Goal: Task Accomplishment & Management: Manage account settings

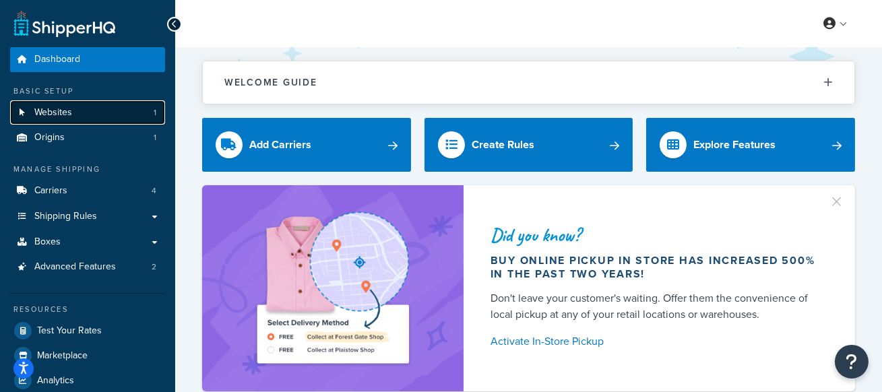
click at [114, 110] on link "Websites 1" at bounding box center [87, 112] width 155 height 25
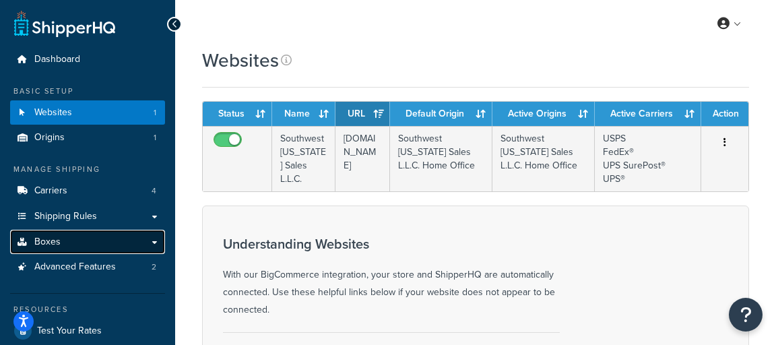
click at [83, 236] on link "Boxes" at bounding box center [87, 242] width 155 height 25
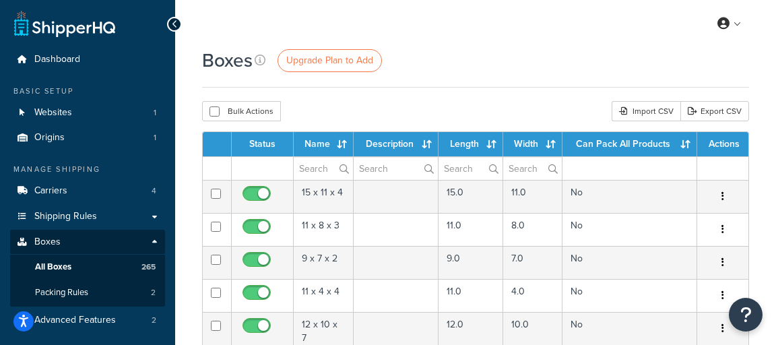
click at [353, 111] on div "Bulk Actions Duplicate Delete Import CSV Export CSV" at bounding box center [475, 111] width 547 height 20
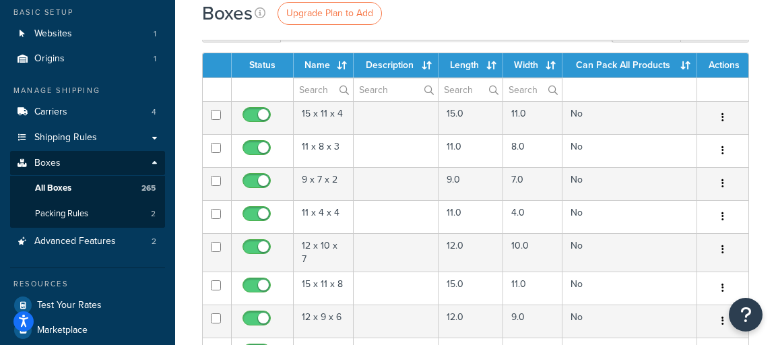
scroll to position [81, 0]
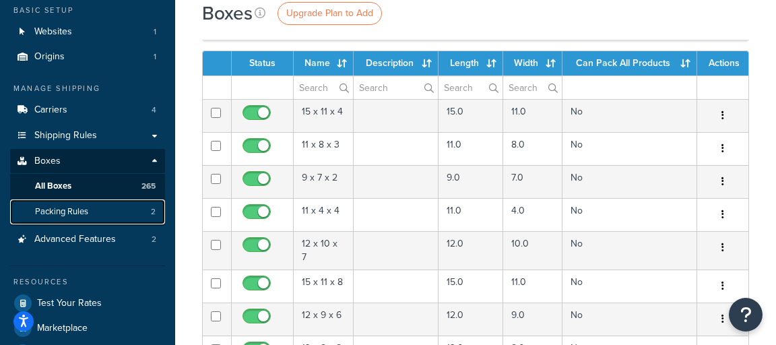
click at [77, 215] on span "Packing Rules" at bounding box center [61, 211] width 53 height 11
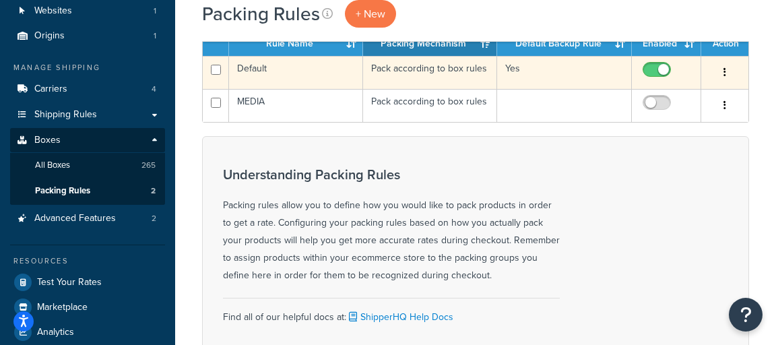
scroll to position [105, 0]
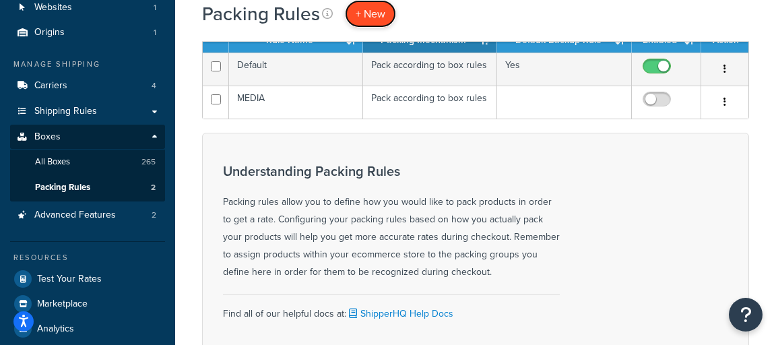
click at [385, 22] on link "+ New" at bounding box center [370, 14] width 51 height 28
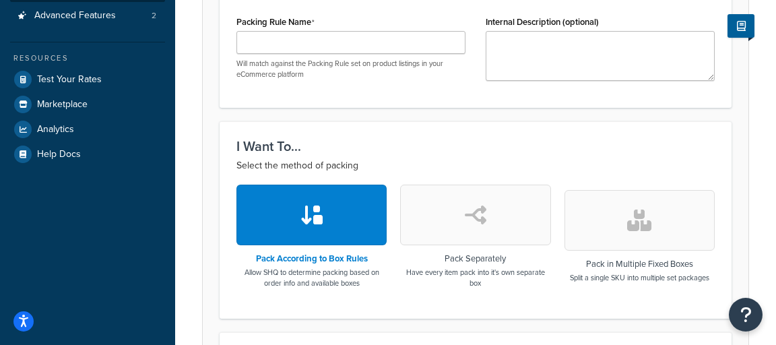
scroll to position [307, 0]
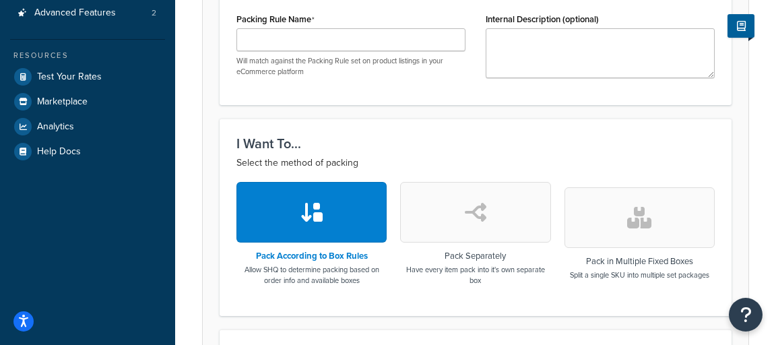
click at [469, 136] on h3 "I Want To..." at bounding box center [475, 143] width 478 height 15
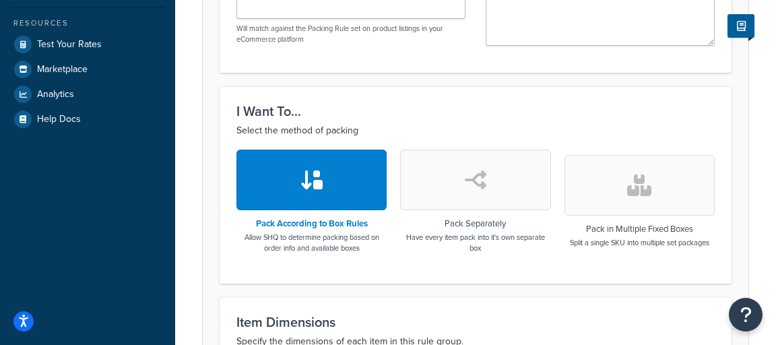
scroll to position [342, 0]
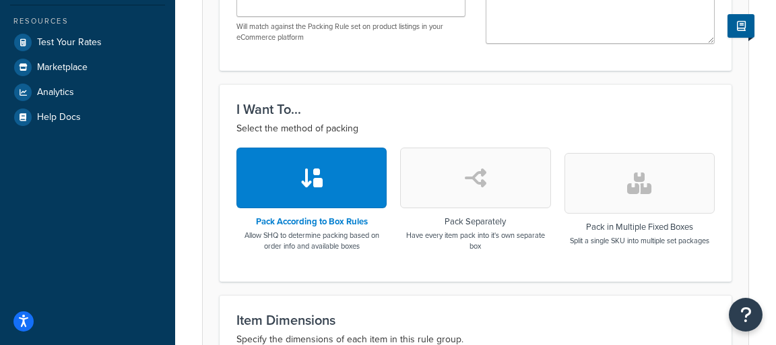
click at [450, 165] on button "button" at bounding box center [475, 178] width 150 height 61
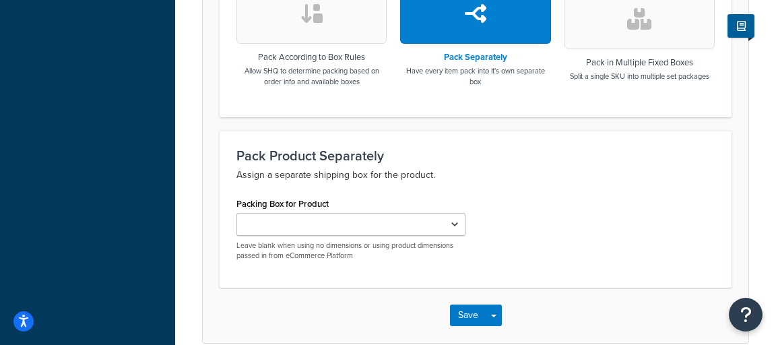
scroll to position [520, 0]
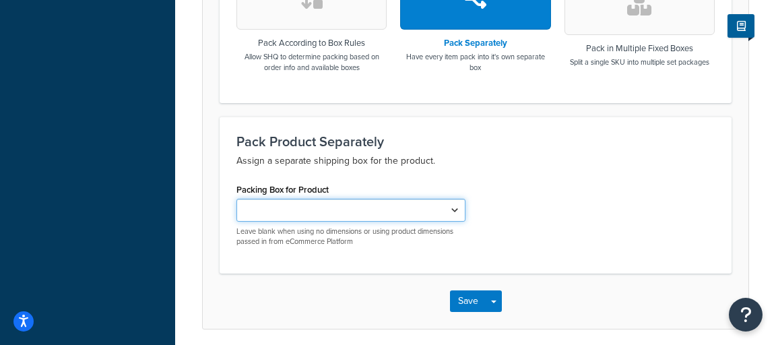
click at [376, 202] on select "15 x 11 x 4 11 x 8 x 3 9 x 7 x 2 11 x 4 x 4 12 x 10 x 7 15 x 11 x 8 12 x 9 x 6 …" at bounding box center [350, 210] width 229 height 23
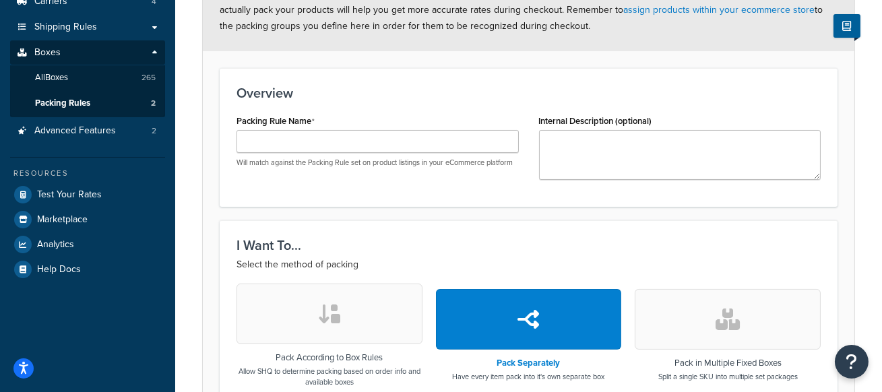
scroll to position [189, 0]
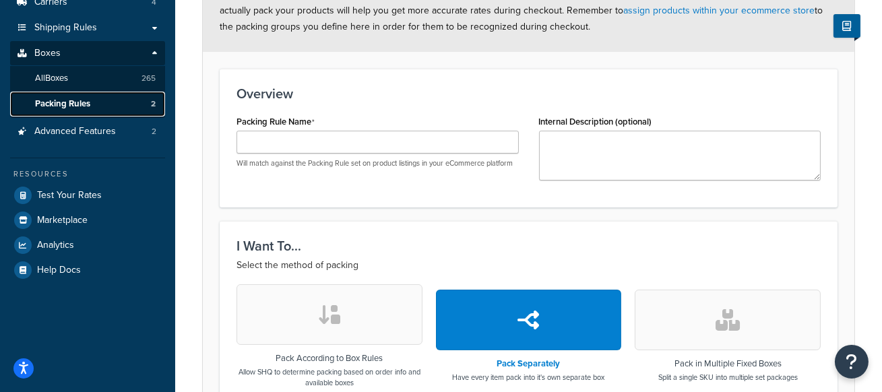
click at [110, 96] on link "Packing Rules 2" at bounding box center [87, 104] width 155 height 25
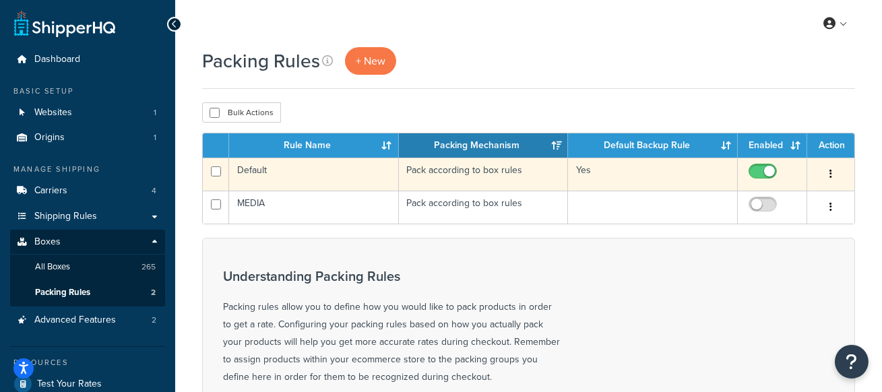
click at [363, 172] on td "Default" at bounding box center [314, 174] width 170 height 33
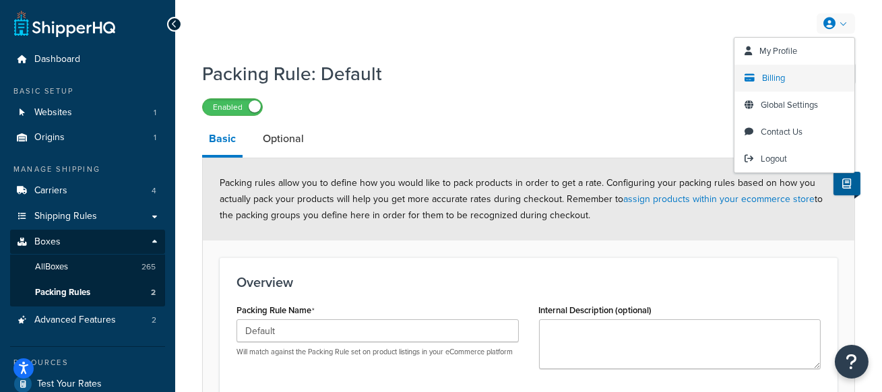
click at [778, 73] on span "Billing" at bounding box center [773, 77] width 23 height 13
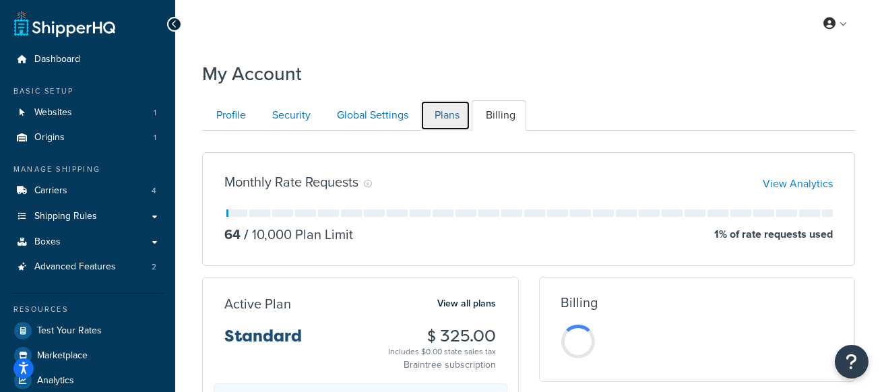
click at [453, 109] on link "Plans" at bounding box center [445, 115] width 50 height 30
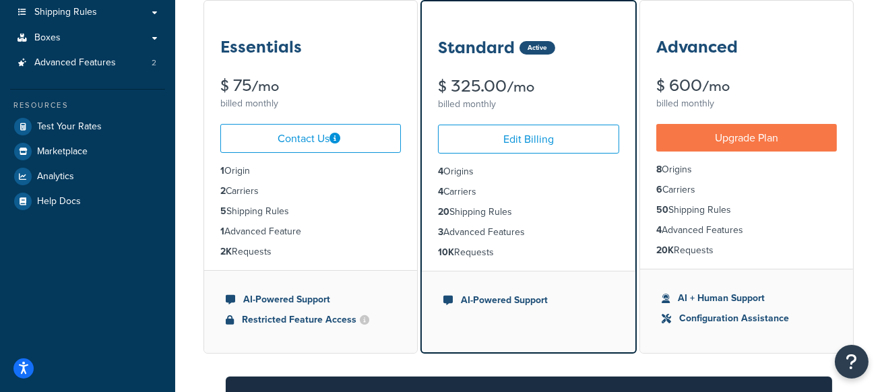
scroll to position [205, 0]
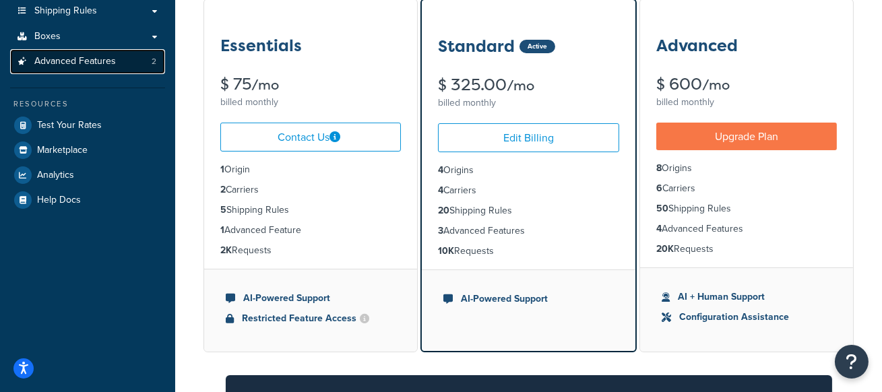
click at [127, 63] on link "Advanced Features 2" at bounding box center [87, 61] width 155 height 25
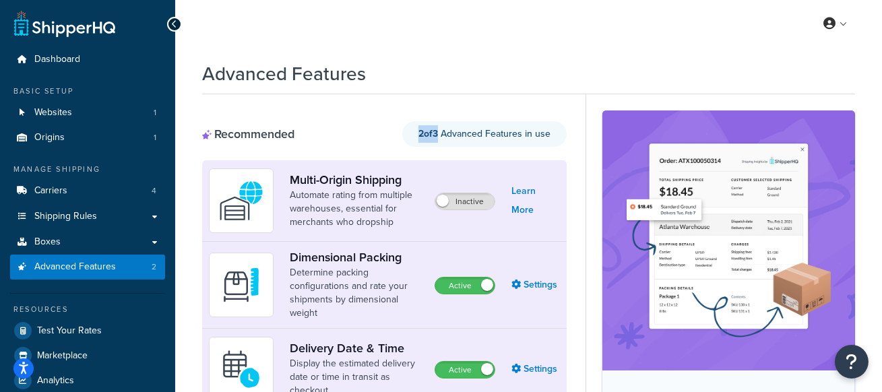
drag, startPoint x: 432, startPoint y: 132, endPoint x: 407, endPoint y: 133, distance: 25.6
click at [407, 133] on div "2 of 3 Advanced Features in use" at bounding box center [484, 134] width 164 height 26
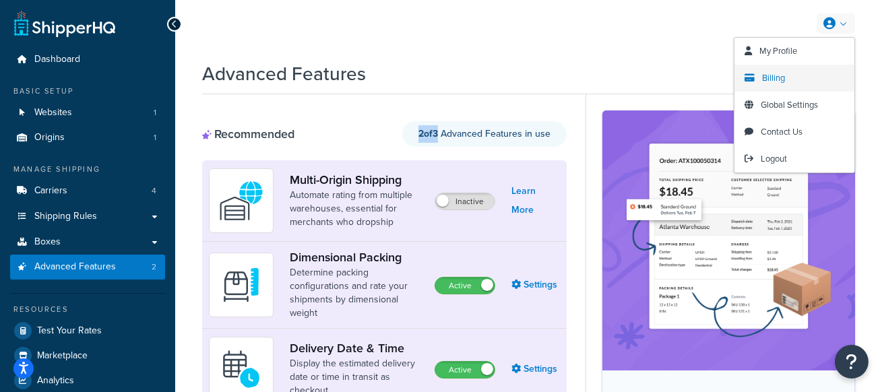
click at [773, 67] on link "Billing" at bounding box center [794, 78] width 120 height 27
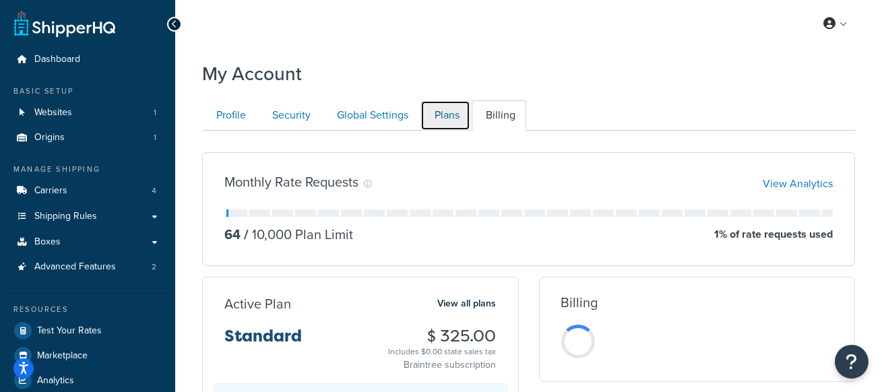
click at [447, 117] on link "Plans" at bounding box center [445, 115] width 50 height 30
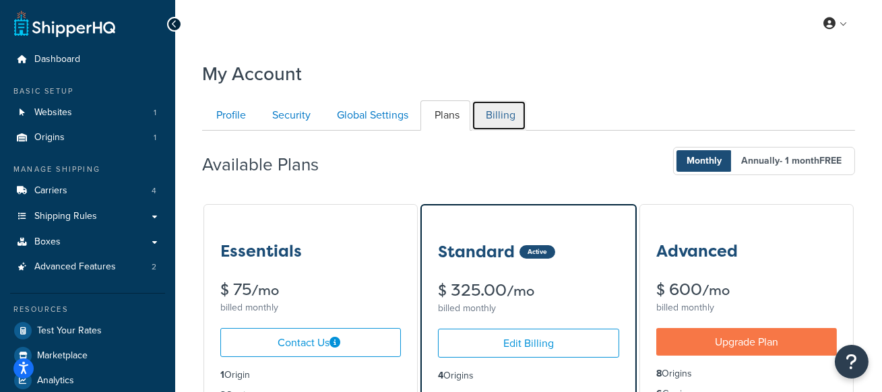
click at [499, 112] on link "Billing" at bounding box center [499, 115] width 55 height 30
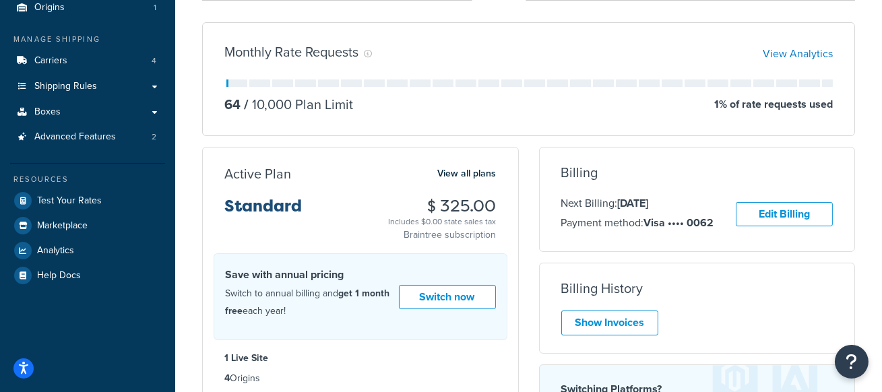
drag, startPoint x: 496, startPoint y: 203, endPoint x: 421, endPoint y: 201, distance: 75.5
click at [421, 200] on div "Active Plan View all plans Standard $ 325.00 Includes $0.00 state sales tax Bra…" at bounding box center [360, 203] width 315 height 77
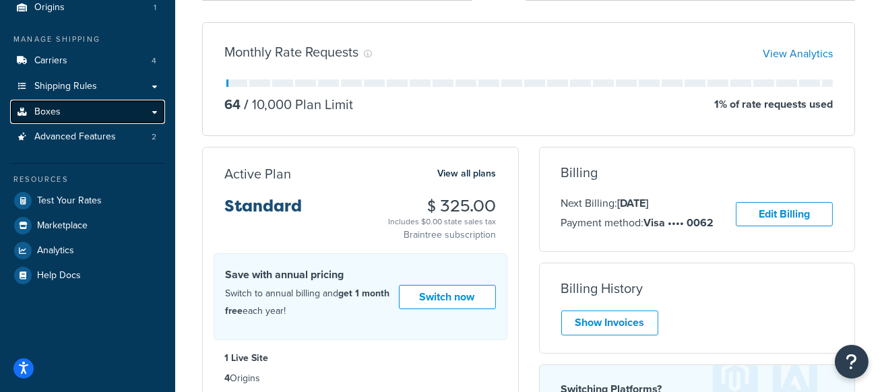
click at [120, 104] on link "Boxes" at bounding box center [87, 112] width 155 height 25
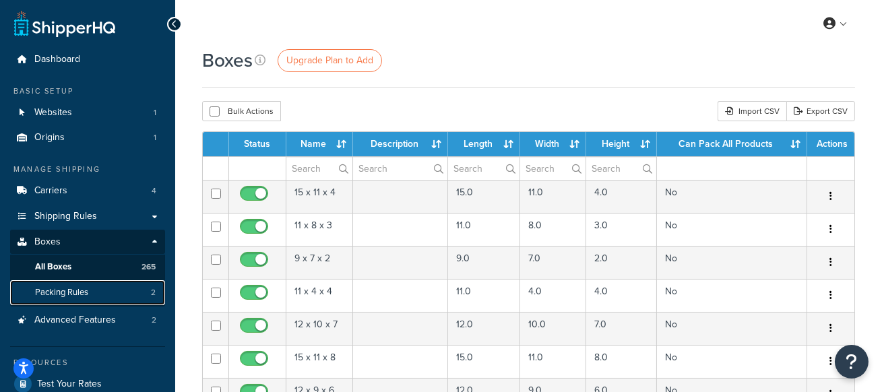
click at [139, 290] on link "Packing Rules 2" at bounding box center [87, 292] width 155 height 25
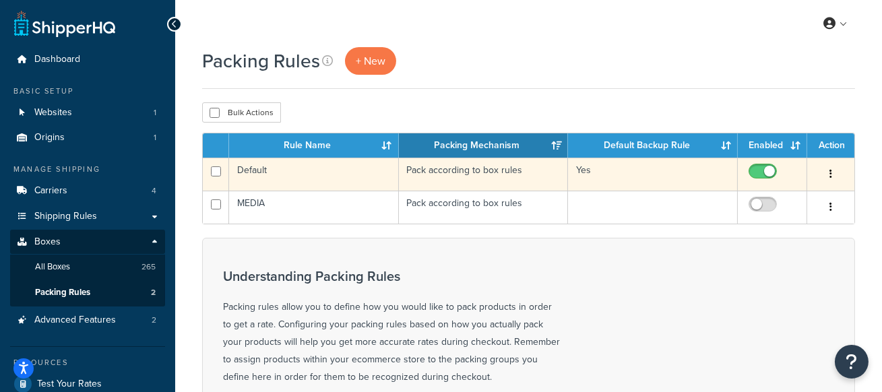
click at [506, 175] on td "Pack according to box rules" at bounding box center [484, 174] width 170 height 33
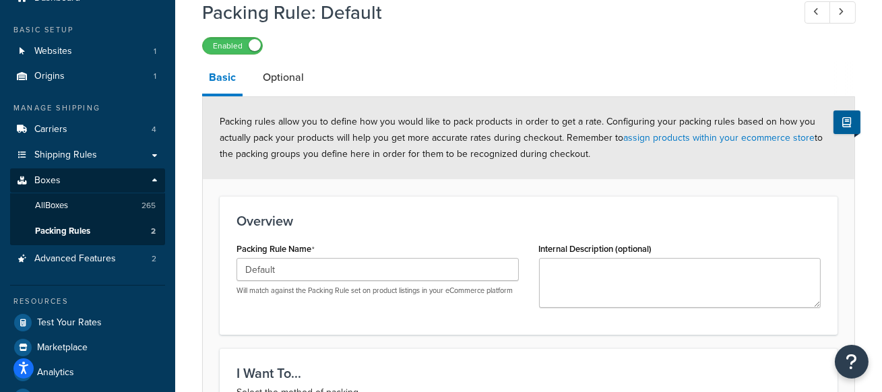
scroll to position [55, 0]
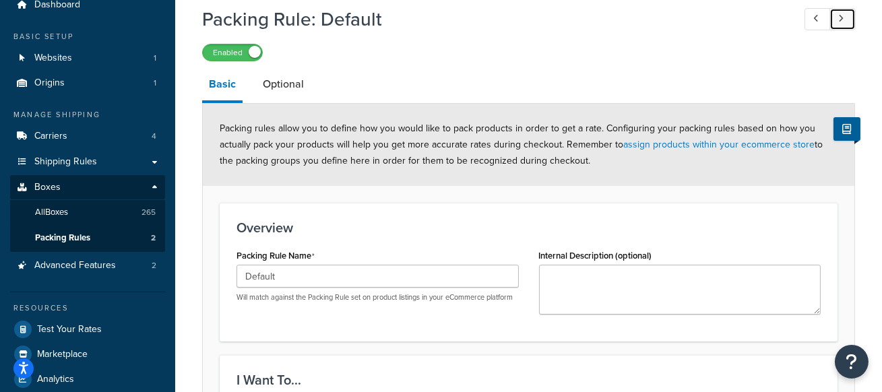
click at [839, 19] on icon at bounding box center [840, 18] width 5 height 9
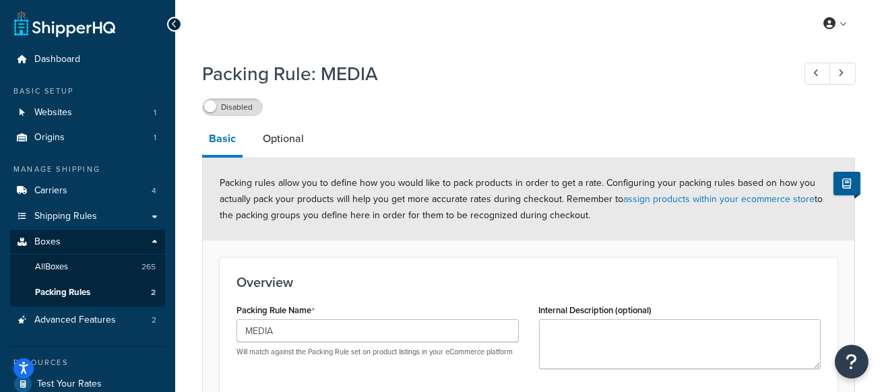
drag, startPoint x: 673, startPoint y: 34, endPoint x: 804, endPoint y: 34, distance: 130.7
click at [673, 34] on div "My Profile Billing Global Settings Contact Us Logout" at bounding box center [528, 23] width 707 height 47
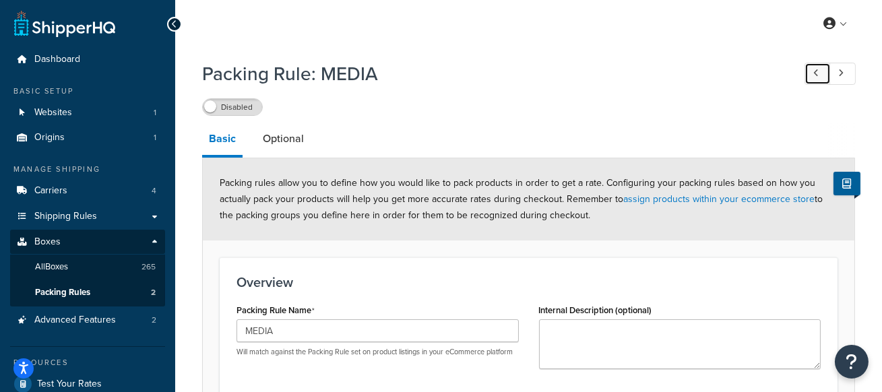
click at [818, 76] on icon at bounding box center [815, 73] width 5 height 9
type input "Default"
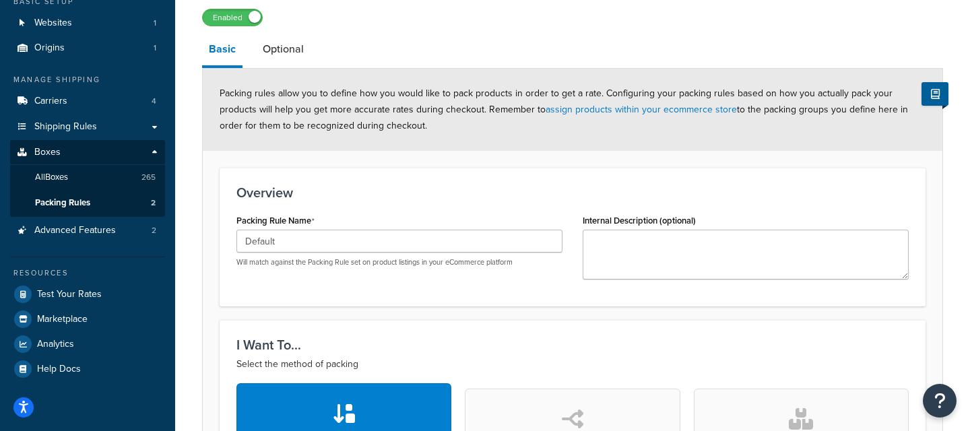
scroll to position [53, 0]
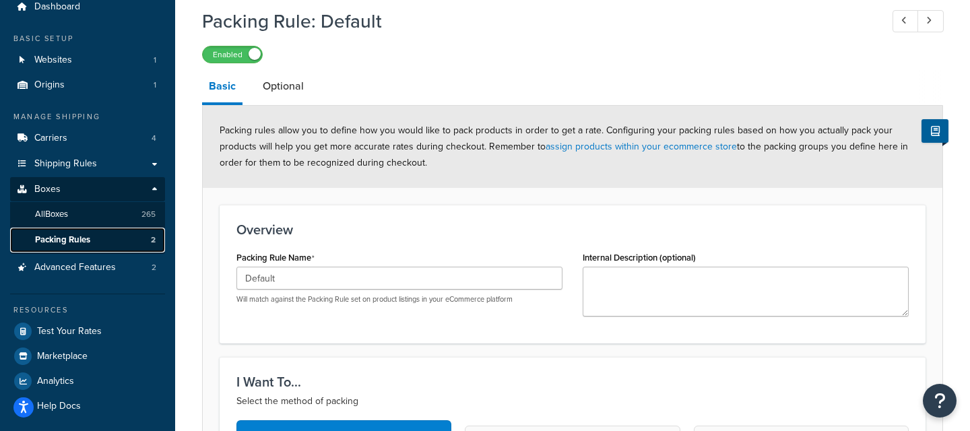
click at [109, 232] on link "Packing Rules 2" at bounding box center [87, 240] width 155 height 25
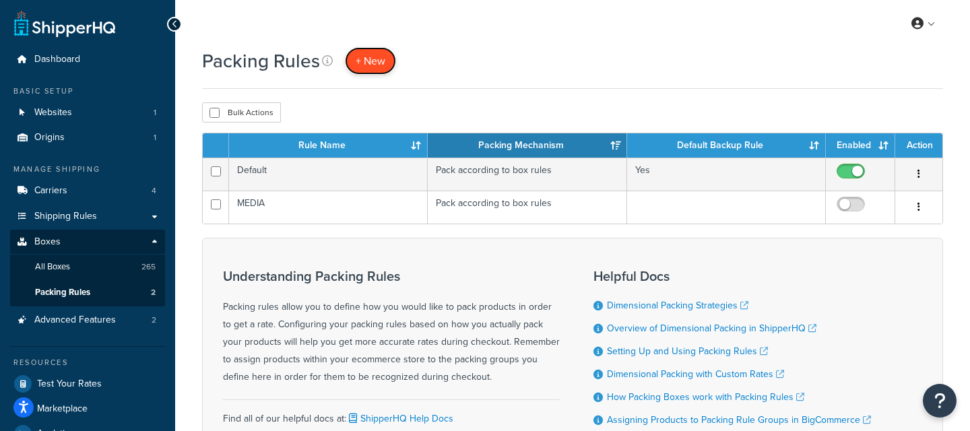
click at [363, 67] on span "+ New" at bounding box center [371, 60] width 30 height 15
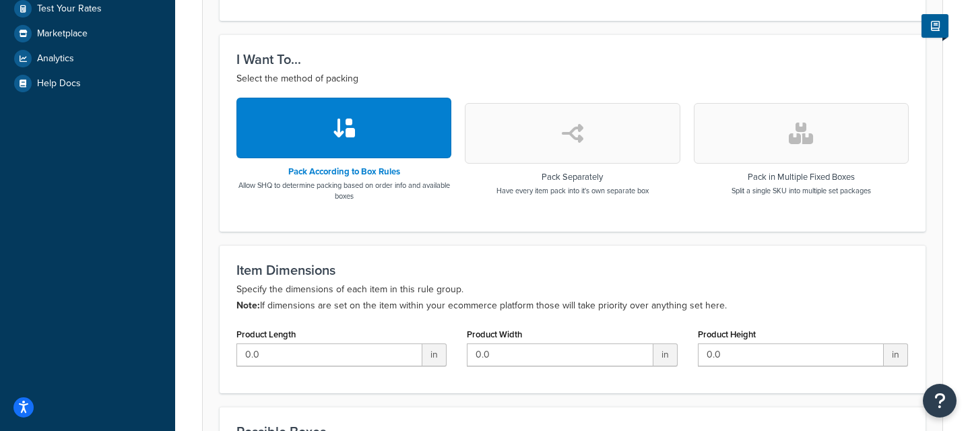
scroll to position [358, 0]
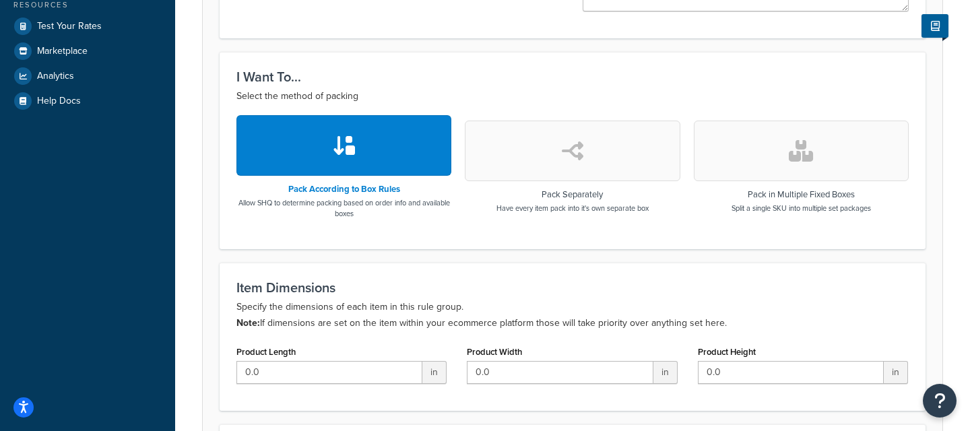
click at [562, 164] on button "button" at bounding box center [572, 151] width 215 height 61
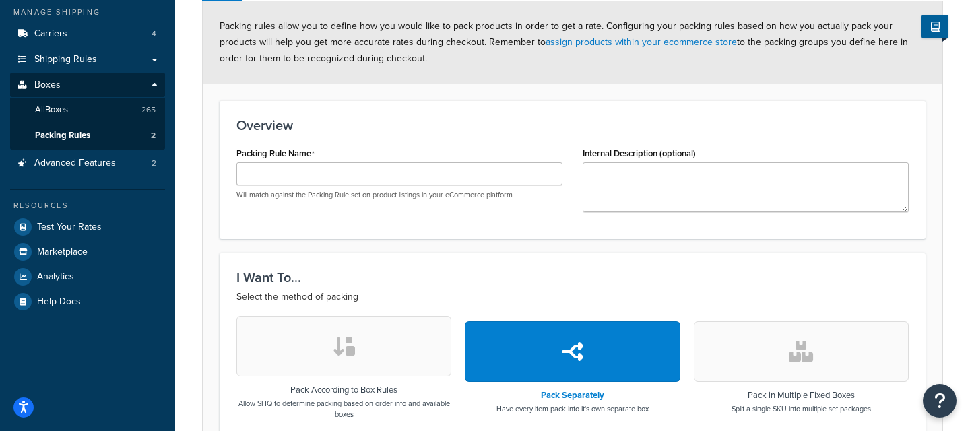
scroll to position [0, 0]
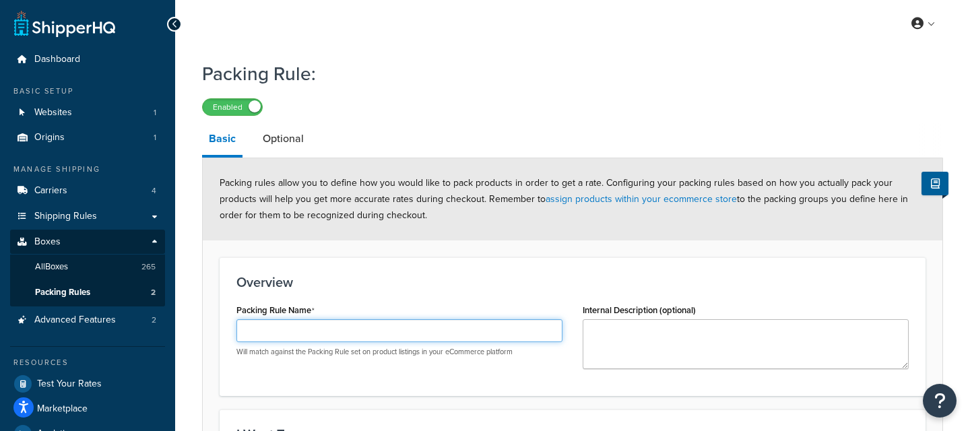
click at [297, 326] on input "Packing Rule Name" at bounding box center [399, 330] width 326 height 23
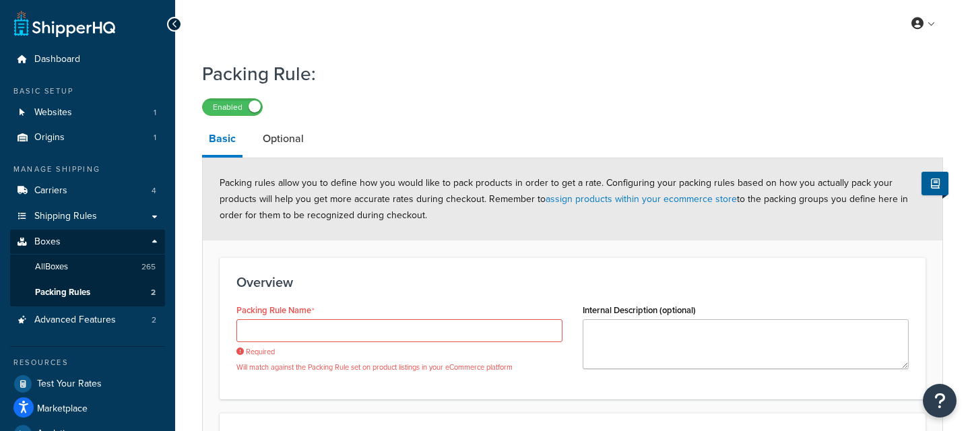
click at [601, 227] on div "Packing rules allow you to define how you would like to pack products in order …" at bounding box center [573, 199] width 740 height 82
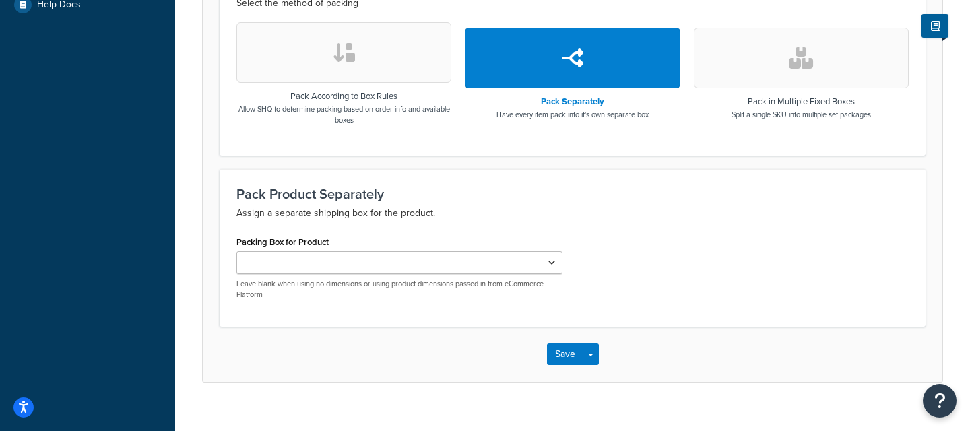
scroll to position [455, 0]
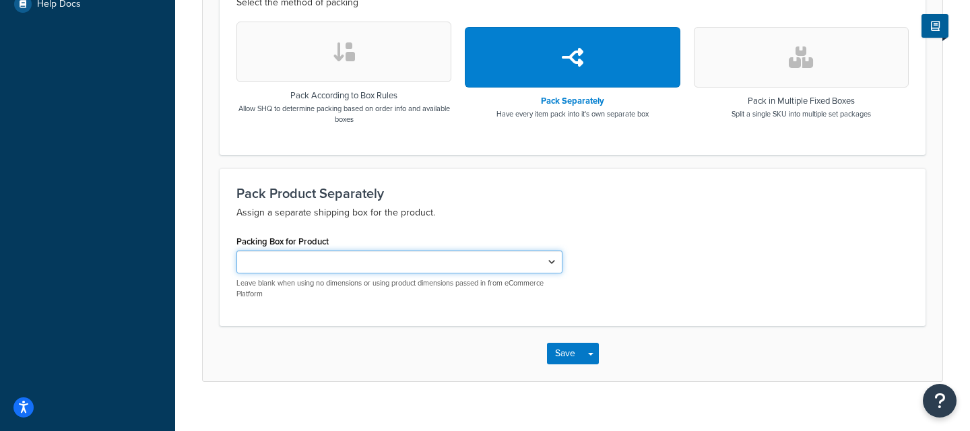
click at [430, 258] on select "15 x 11 x 4 11 x 8 x 3 9 x 7 x 2 11 x 4 x 4 12 x 10 x 7 15 x 11 x 8 12 x 9 x 6 …" at bounding box center [399, 262] width 326 height 23
click at [452, 259] on select "15 x 11 x 4 11 x 8 x 3 9 x 7 x 2 11 x 4 x 4 12 x 10 x 7 15 x 11 x 8 12 x 9 x 6 …" at bounding box center [399, 262] width 326 height 23
select select "344721"
click at [236, 251] on select "15 x 11 x 4 11 x 8 x 3 9 x 7 x 2 11 x 4 x 4 12 x 10 x 7 15 x 11 x 8 12 x 9 x 6 …" at bounding box center [399, 262] width 326 height 23
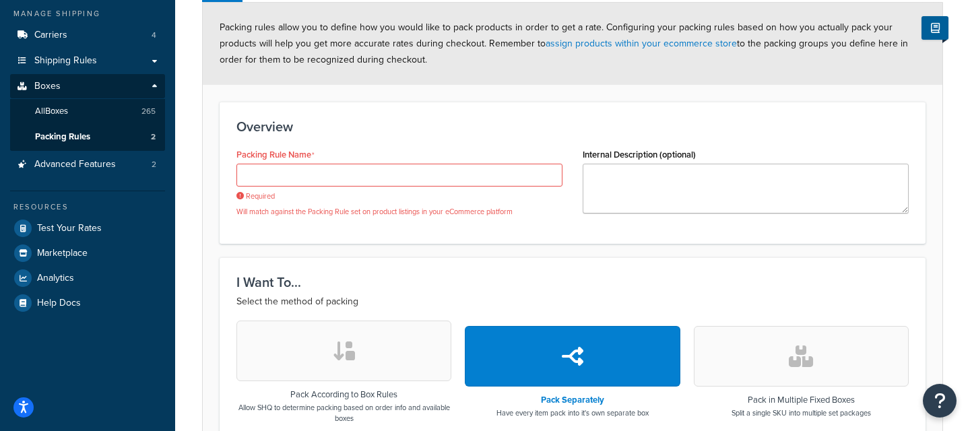
scroll to position [0, 0]
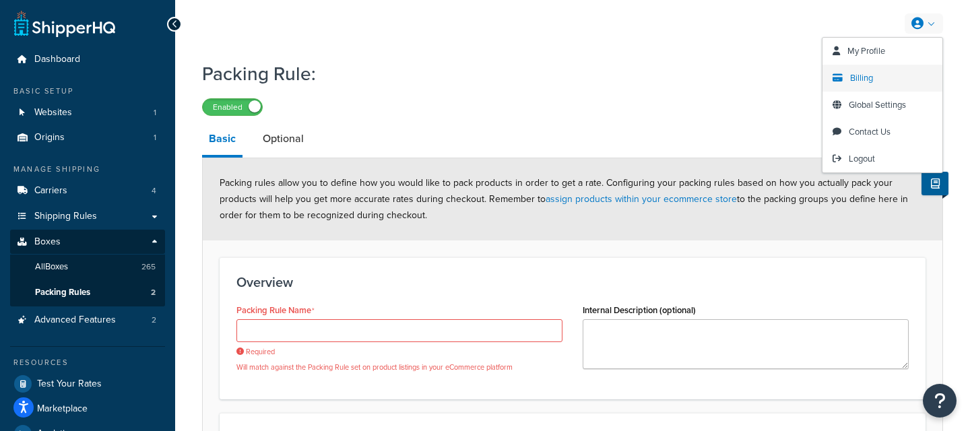
click at [864, 76] on span "Billing" at bounding box center [861, 77] width 23 height 13
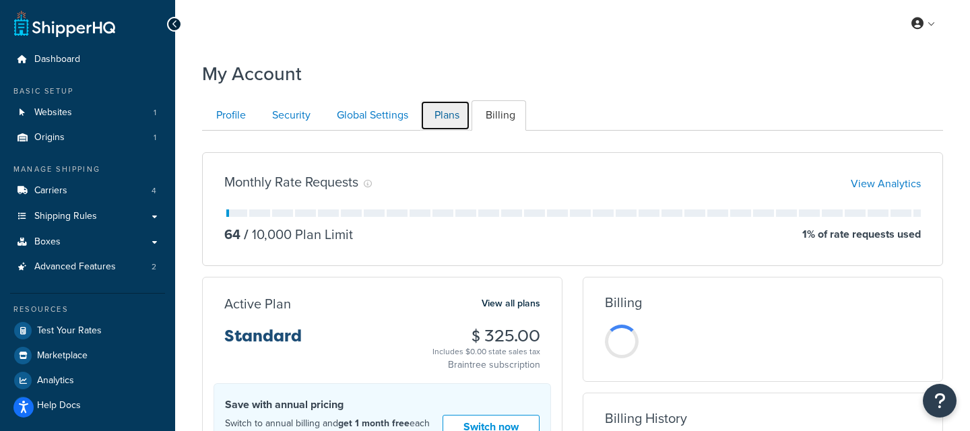
click at [444, 121] on link "Plans" at bounding box center [445, 115] width 50 height 30
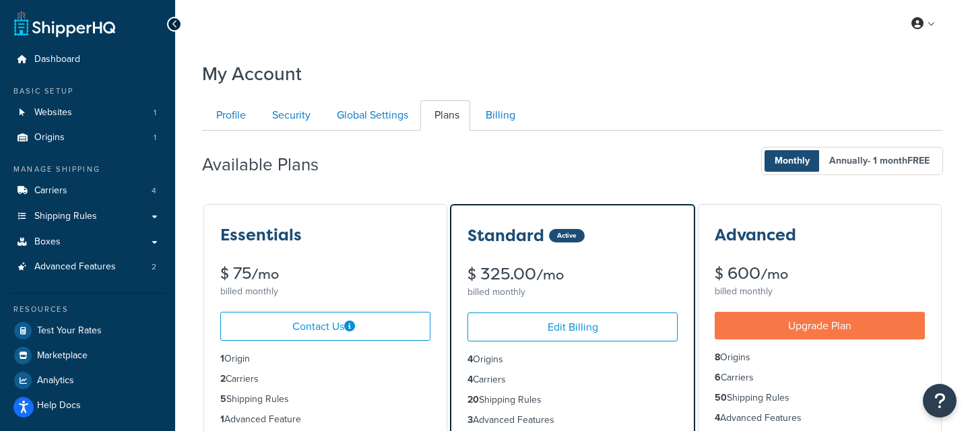
scroll to position [131, 0]
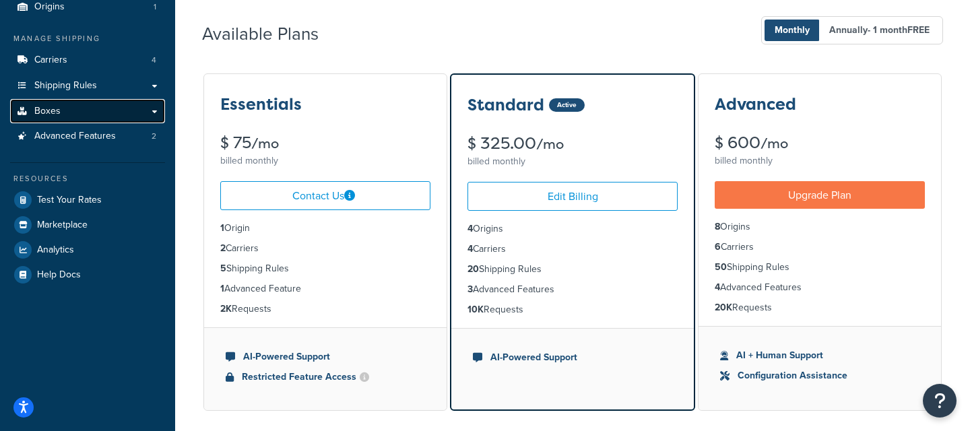
click at [103, 109] on link "Boxes" at bounding box center [87, 111] width 155 height 25
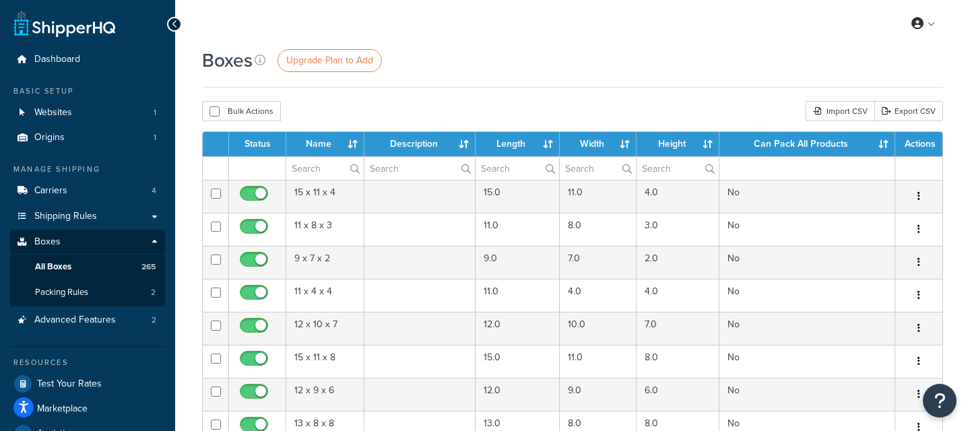
click at [507, 93] on div "Boxes Upgrade Plan to Add Bulk Actions Duplicate [GEOGRAPHIC_DATA] Import CSV E…" at bounding box center [572, 430] width 795 height 767
click at [526, 94] on div "Boxes Upgrade Plan to Add Bulk Actions Duplicate [GEOGRAPHIC_DATA] Import CSV E…" at bounding box center [572, 430] width 795 height 767
click at [519, 71] on div "Boxes Upgrade Plan to Add" at bounding box center [572, 60] width 741 height 26
click at [548, 82] on div "Boxes Upgrade Plan to Add" at bounding box center [572, 67] width 741 height 40
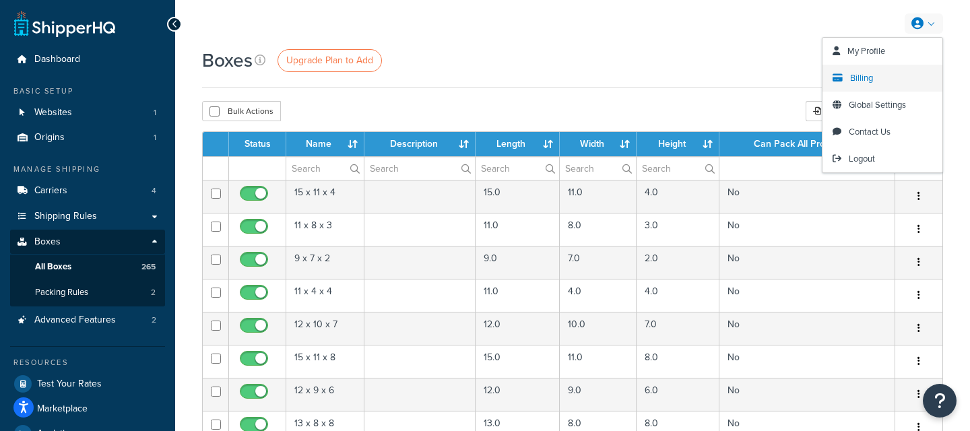
click at [860, 67] on link "Billing" at bounding box center [882, 78] width 120 height 27
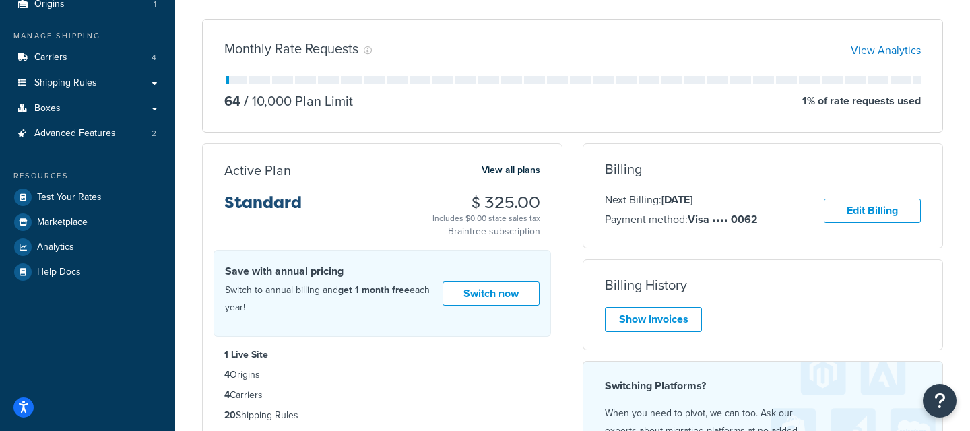
scroll to position [134, 0]
drag, startPoint x: 732, startPoint y: 199, endPoint x: 581, endPoint y: 197, distance: 150.9
click at [581, 197] on div "Billing Next Billing: Oct 21, 2025 Payment method: Visa •••• 0062 Edit Billing …" at bounding box center [763, 328] width 381 height 370
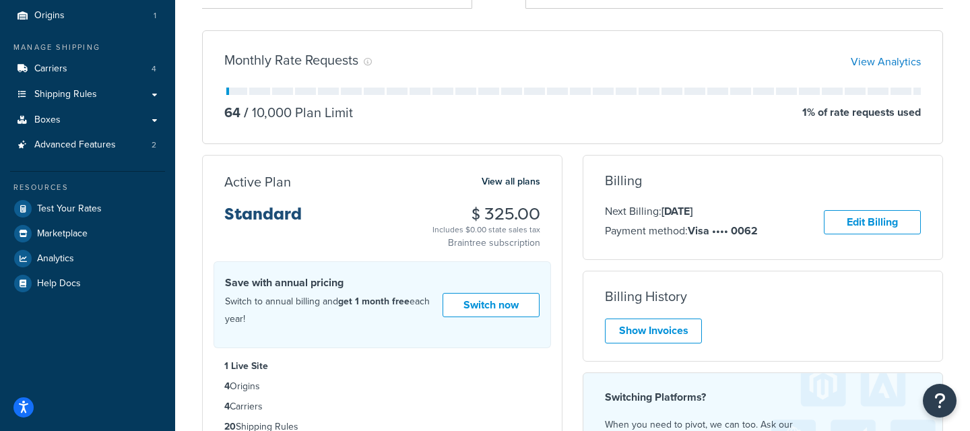
click at [724, 199] on div "Billing Next Billing: Oct 21, 2025 Payment method: Visa •••• 0062 Edit Billing …" at bounding box center [762, 207] width 359 height 69
click at [564, 213] on div "Active Plan View all plans Standard $ 325.00 Includes $0.00 state sales tax Bra…" at bounding box center [382, 350] width 381 height 391
click at [123, 123] on link "Boxes" at bounding box center [87, 120] width 155 height 25
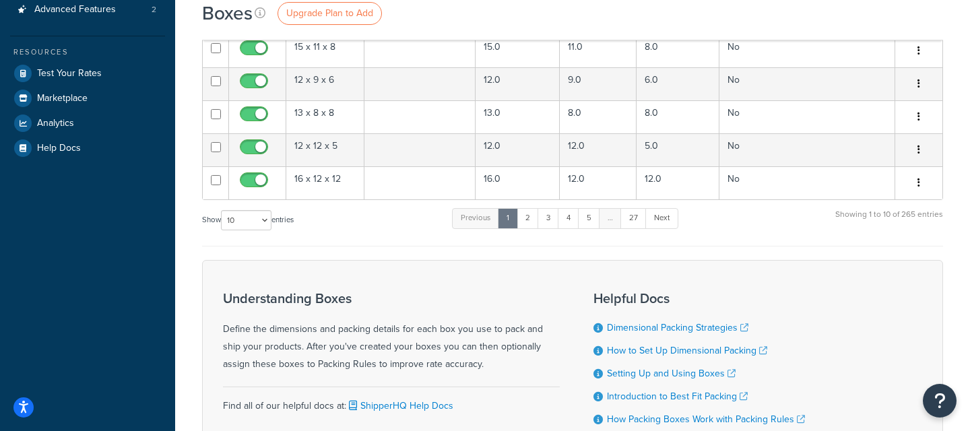
scroll to position [341, 0]
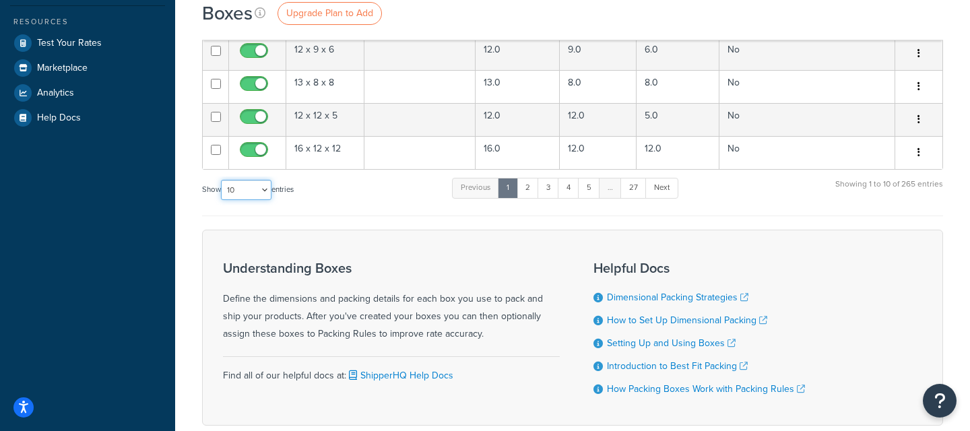
click at [242, 185] on select "10 15 25 50 100 1000" at bounding box center [246, 190] width 51 height 20
select select "100"
click at [222, 181] on select "10 15 25 50 100 1000" at bounding box center [246, 190] width 51 height 20
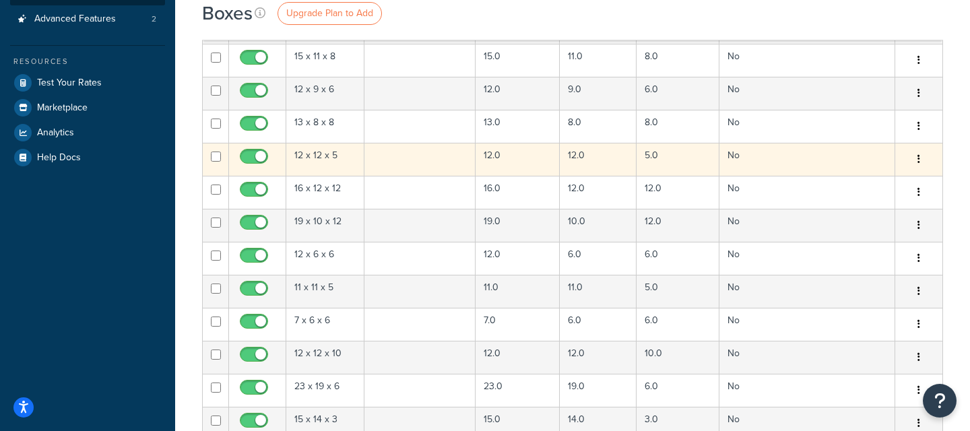
scroll to position [0, 0]
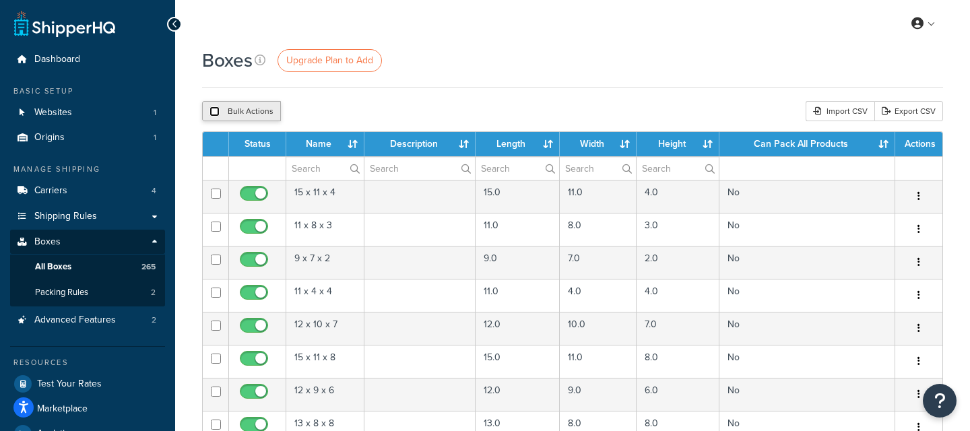
click at [218, 112] on input "checkbox" at bounding box center [214, 111] width 10 height 10
checkbox input "true"
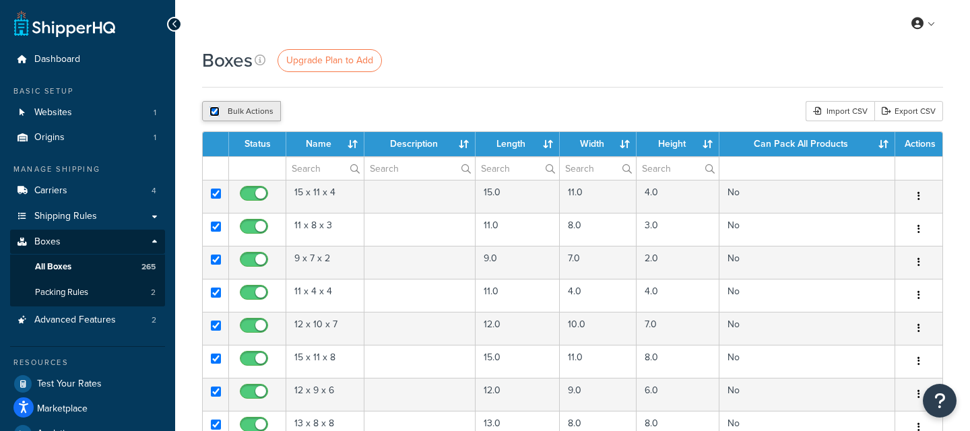
checkbox input "true"
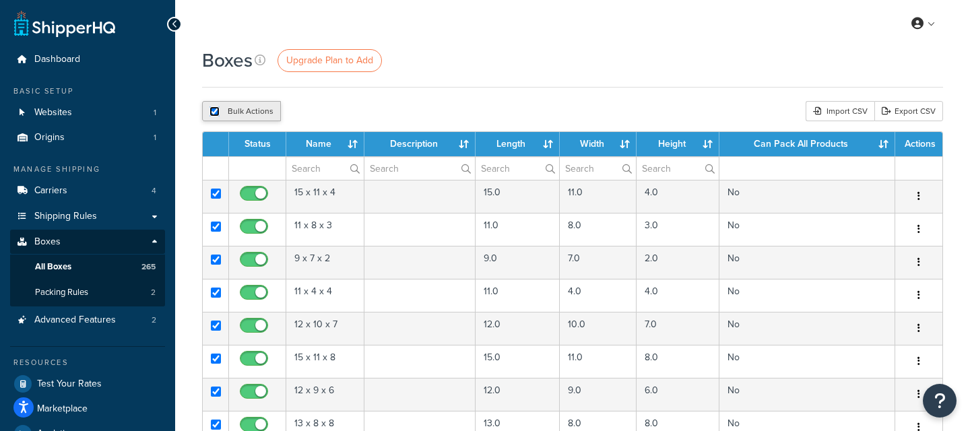
checkbox input "true"
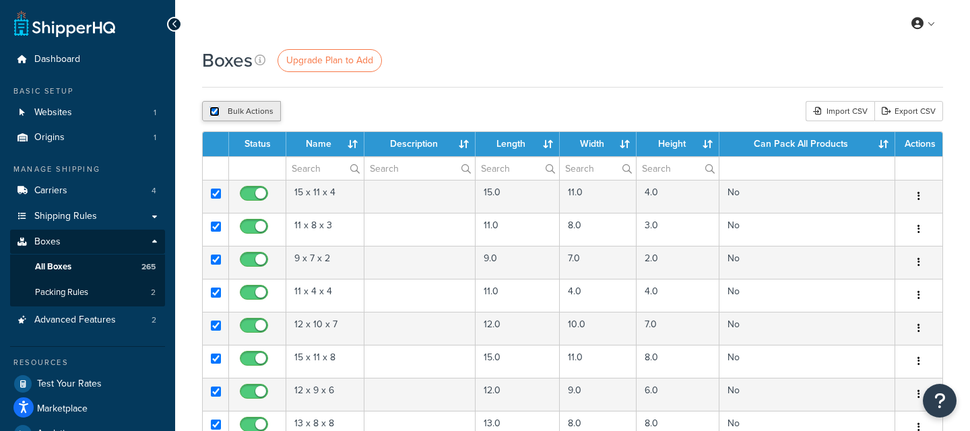
checkbox input "true"
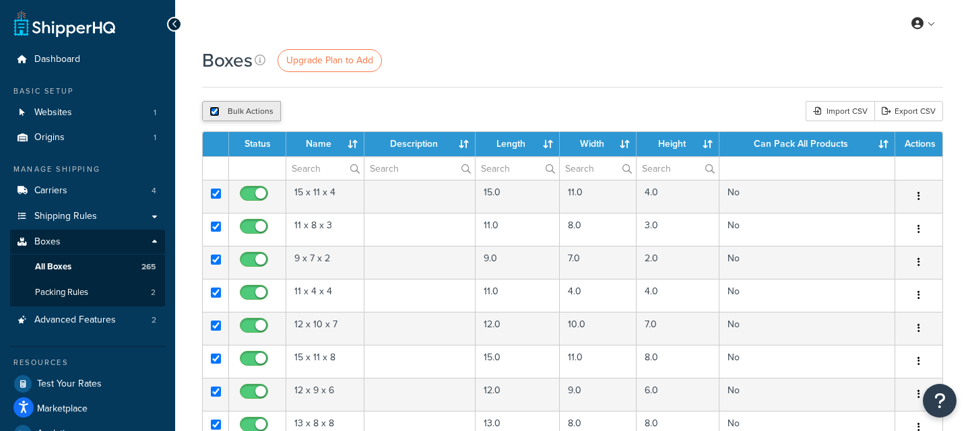
checkbox input "true"
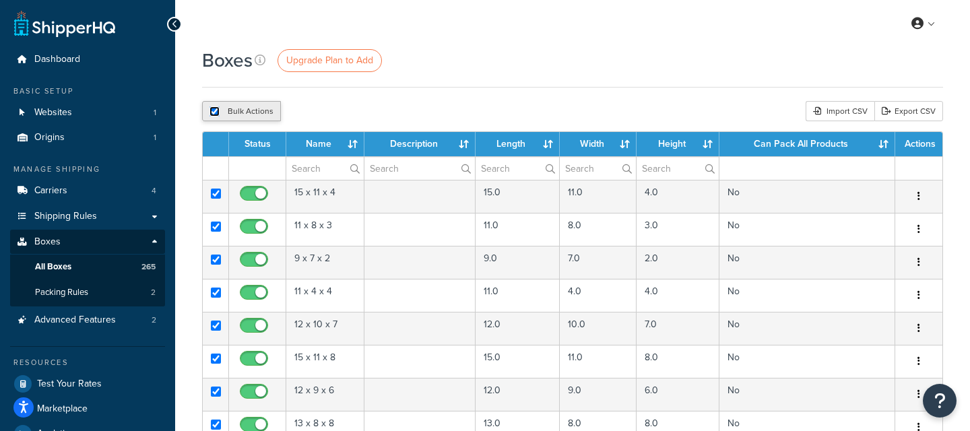
checkbox input "true"
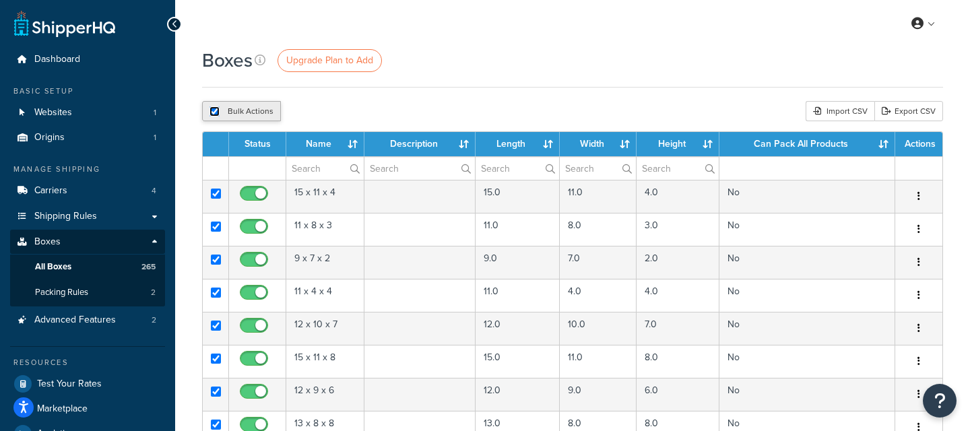
checkbox input "true"
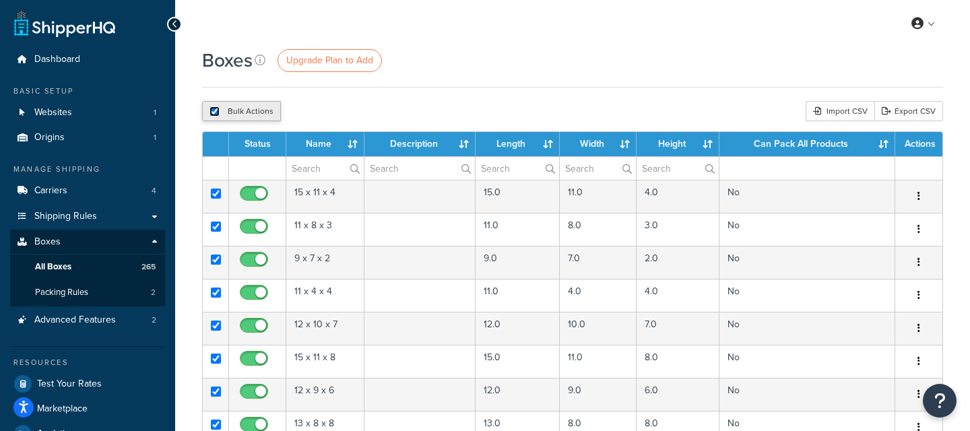
checkbox input "true"
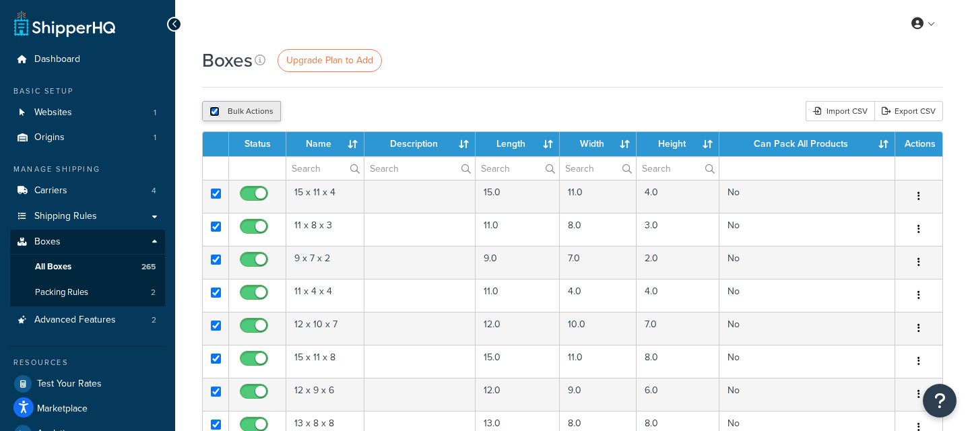
checkbox input "true"
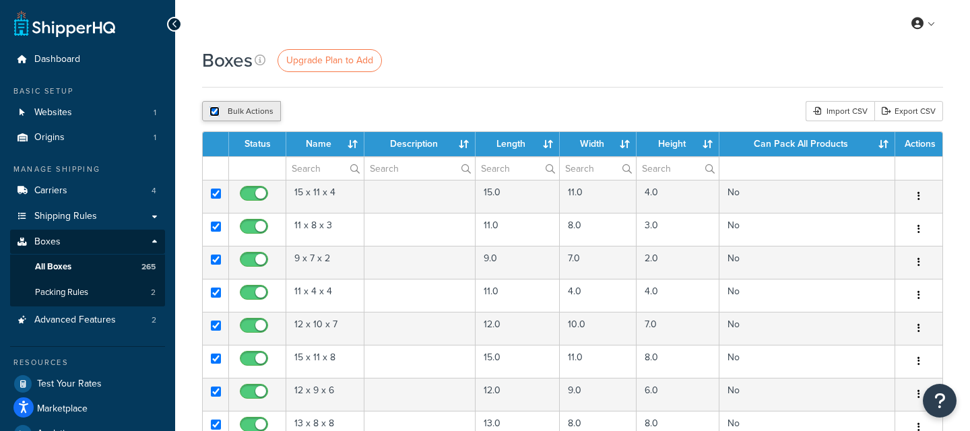
checkbox input "true"
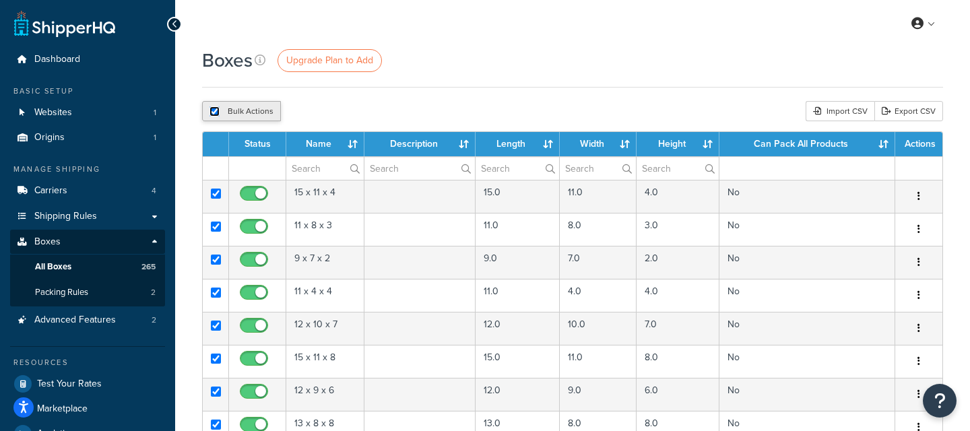
checkbox input "true"
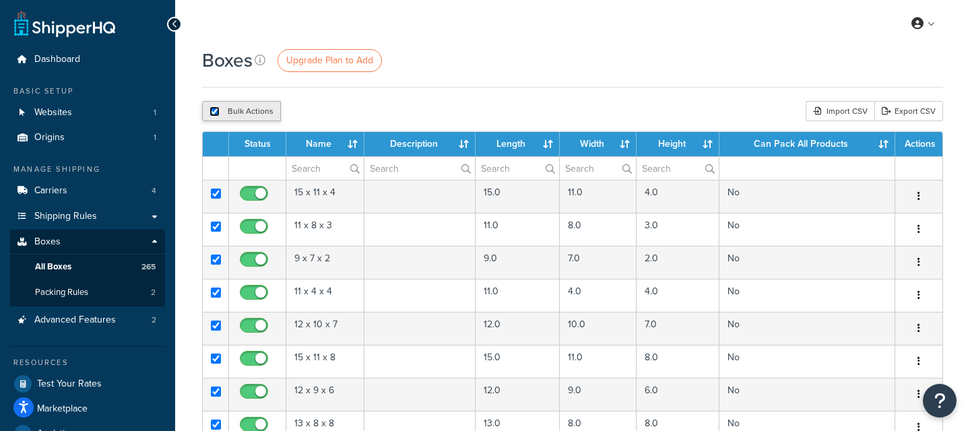
checkbox input "true"
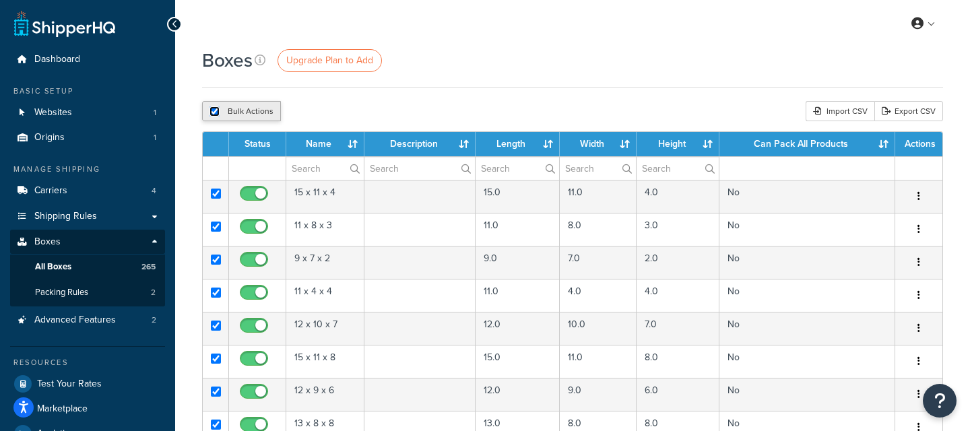
checkbox input "true"
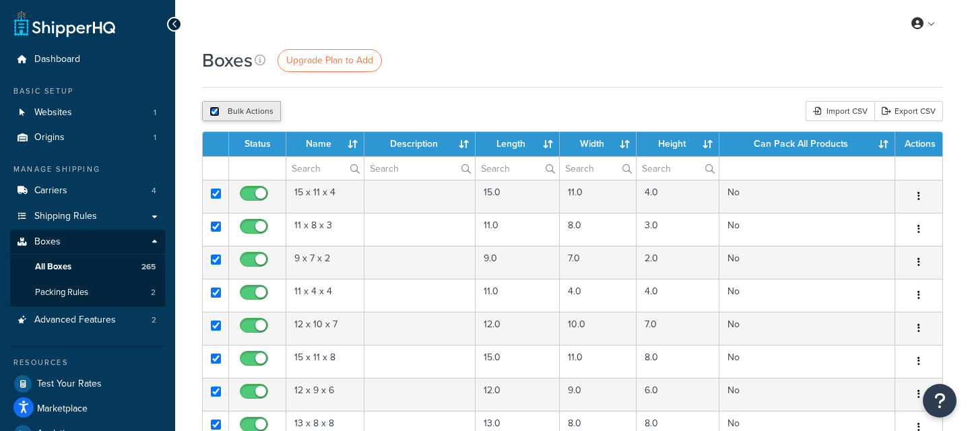
checkbox input "true"
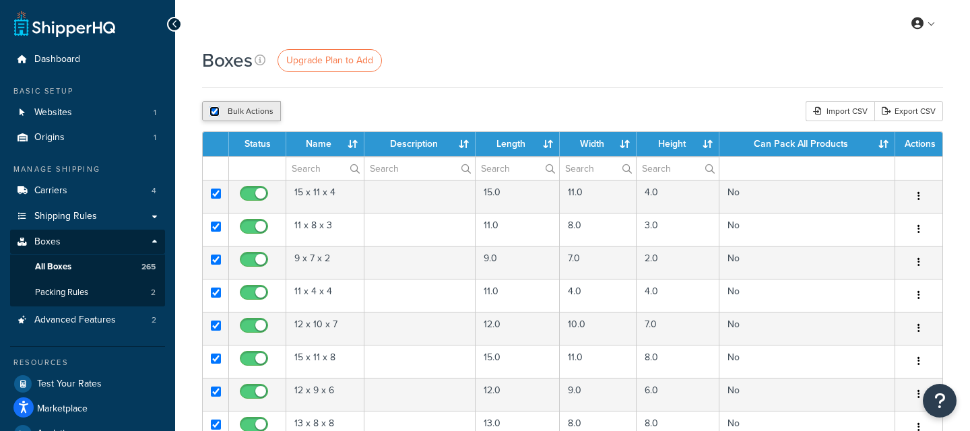
checkbox input "true"
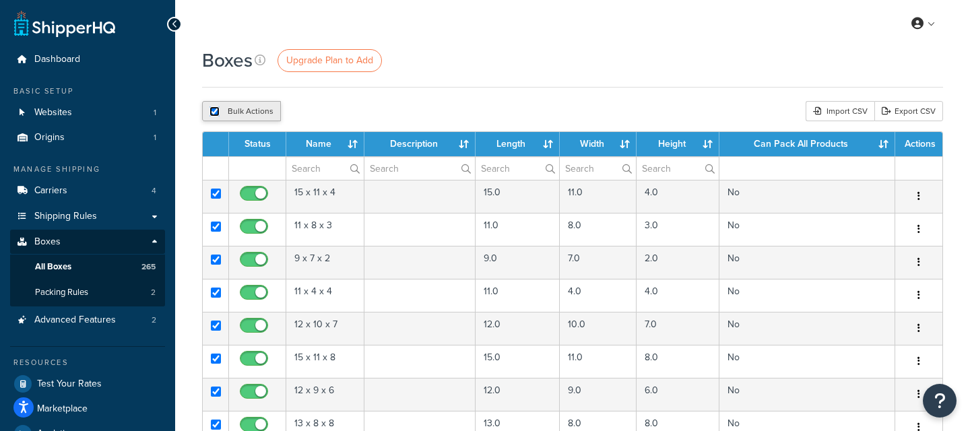
checkbox input "true"
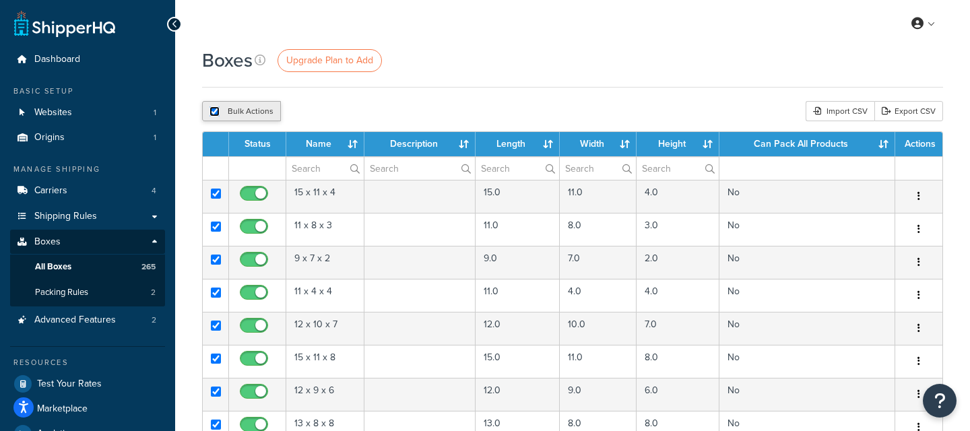
checkbox input "true"
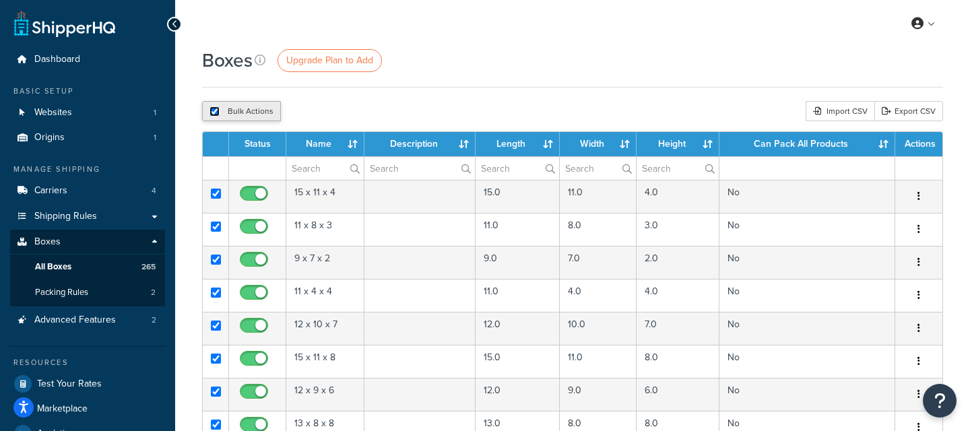
checkbox input "true"
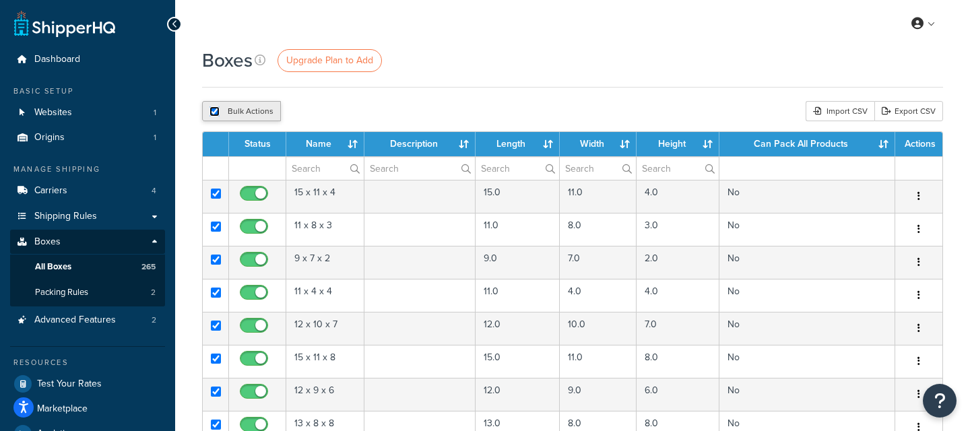
checkbox input "true"
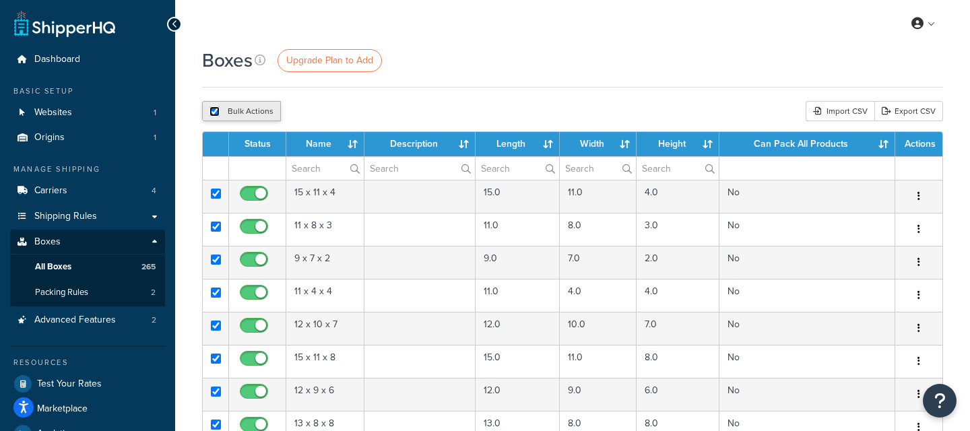
checkbox input "true"
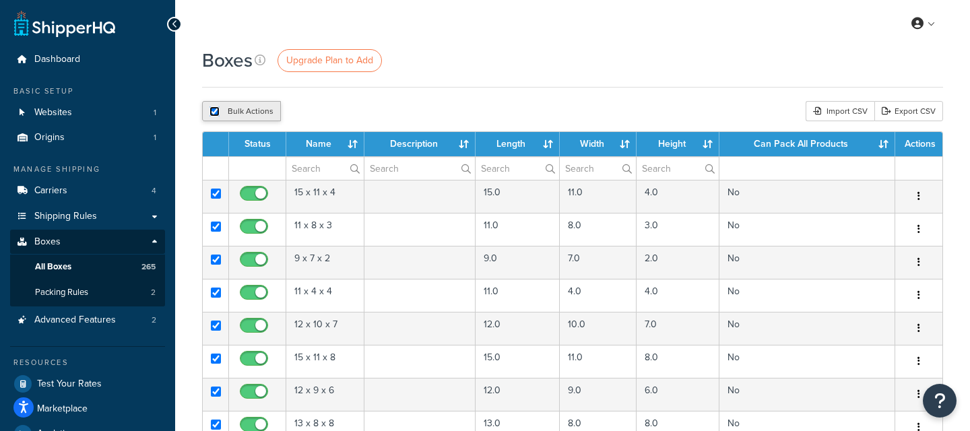
checkbox input "true"
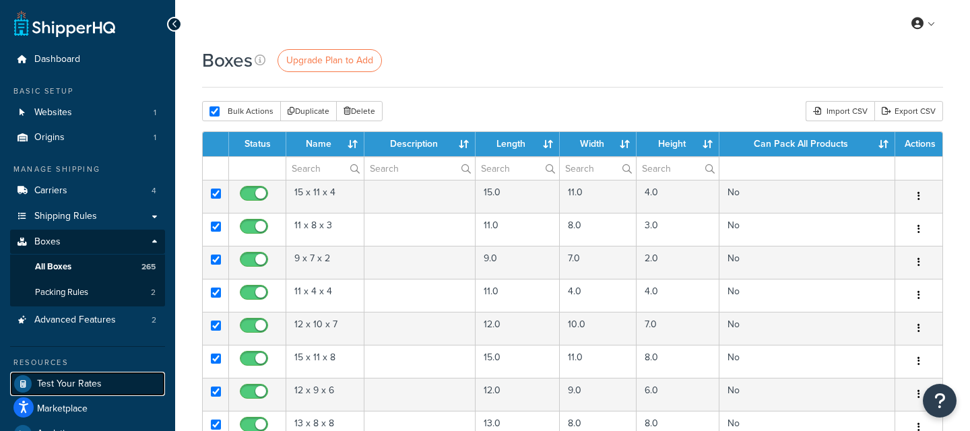
click at [106, 385] on link "Test Your Rates" at bounding box center [87, 384] width 155 height 24
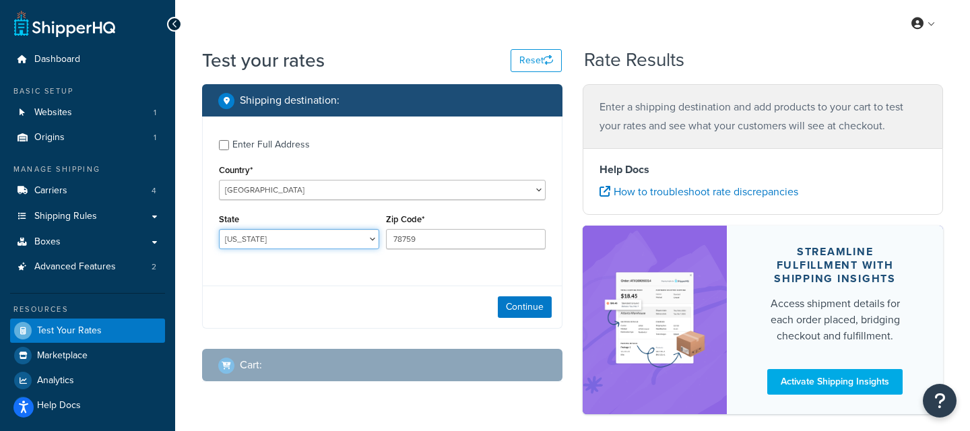
click at [304, 235] on select "[US_STATE] [US_STATE] [US_STATE] [US_STATE] [US_STATE] Armed Forces Americas Ar…" at bounding box center [299, 239] width 160 height 20
select select "TN"
click at [219, 230] on select "[US_STATE] [US_STATE] [US_STATE] [US_STATE] [US_STATE] Armed Forces Americas Ar…" at bounding box center [299, 239] width 160 height 20
click at [463, 236] on input "78759" at bounding box center [466, 239] width 160 height 20
type input "92104"
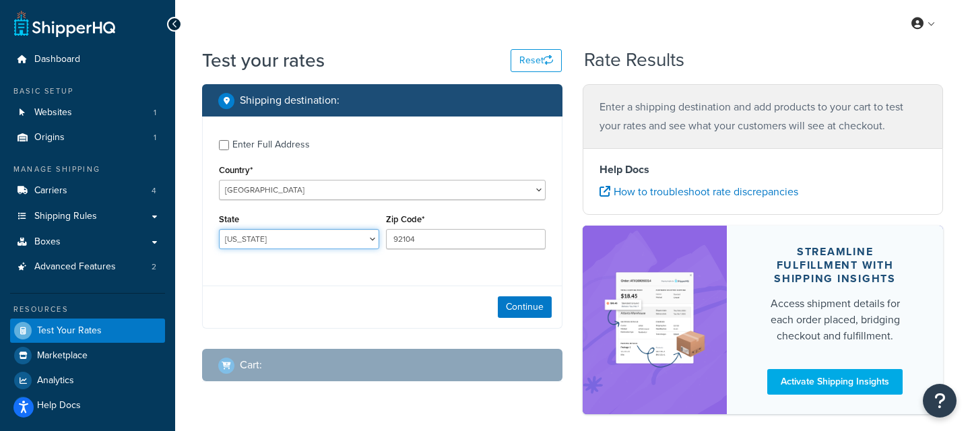
click at [287, 230] on select "[US_STATE] [US_STATE] [US_STATE] [US_STATE] [US_STATE] Armed Forces Americas Ar…" at bounding box center [299, 239] width 160 height 20
select select "CA"
click at [219, 230] on select "[US_STATE] [US_STATE] [US_STATE] [US_STATE] [US_STATE] Armed Forces Americas Ar…" at bounding box center [299, 239] width 160 height 20
click at [529, 306] on button "Continue" at bounding box center [525, 307] width 54 height 22
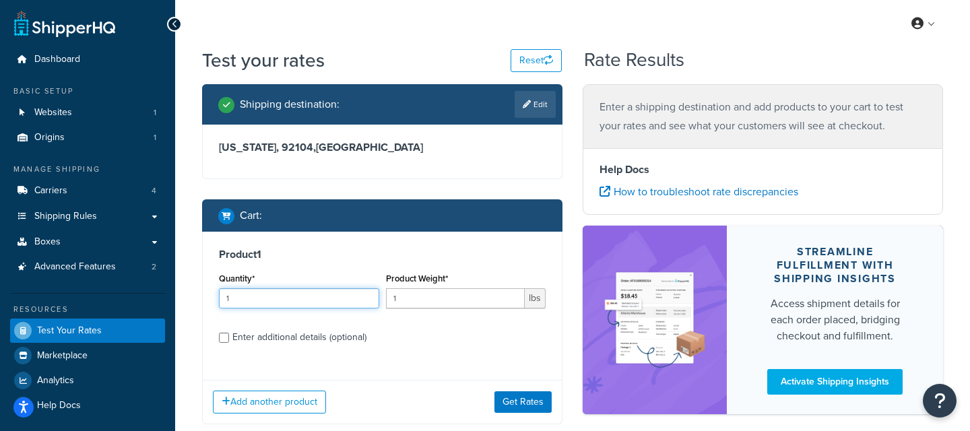
click at [267, 306] on input "1" at bounding box center [299, 298] width 160 height 20
type input "1"
type input "3"
drag, startPoint x: 313, startPoint y: 336, endPoint x: 367, endPoint y: 317, distance: 57.1
click at [313, 336] on div "Enter additional details (optional)" at bounding box center [299, 337] width 134 height 19
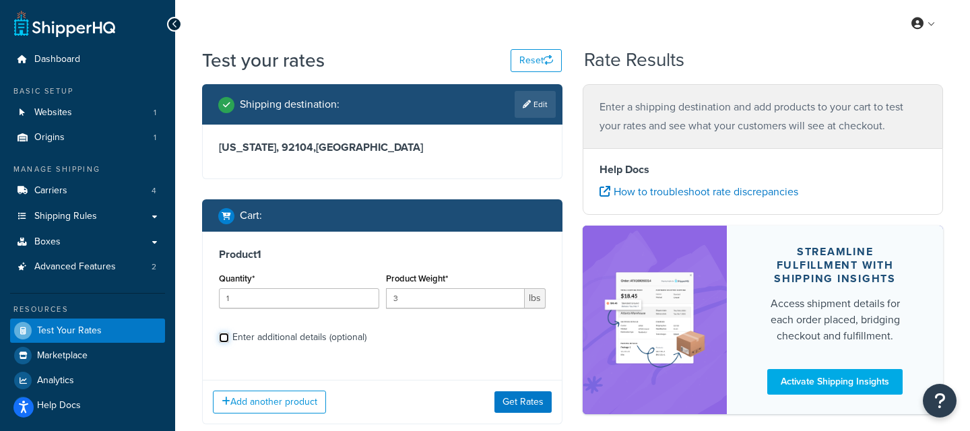
click at [229, 336] on input "Enter additional details (optional)" at bounding box center [224, 338] width 10 height 10
checkbox input "true"
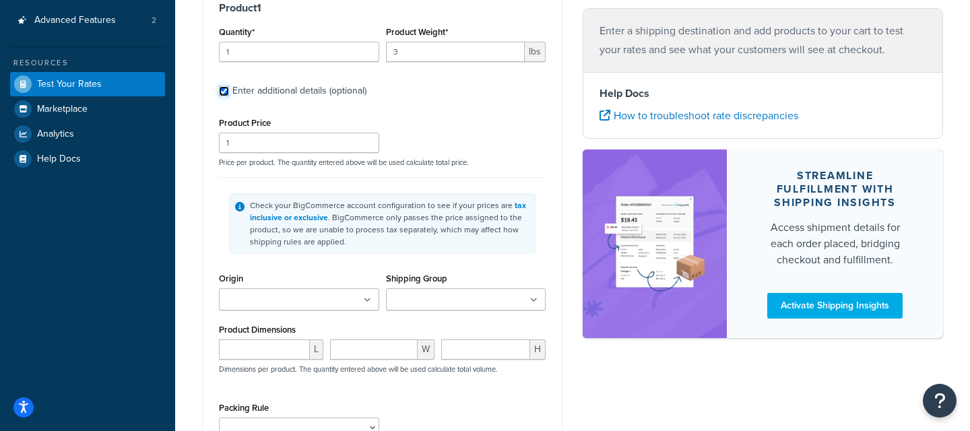
scroll to position [253, 0]
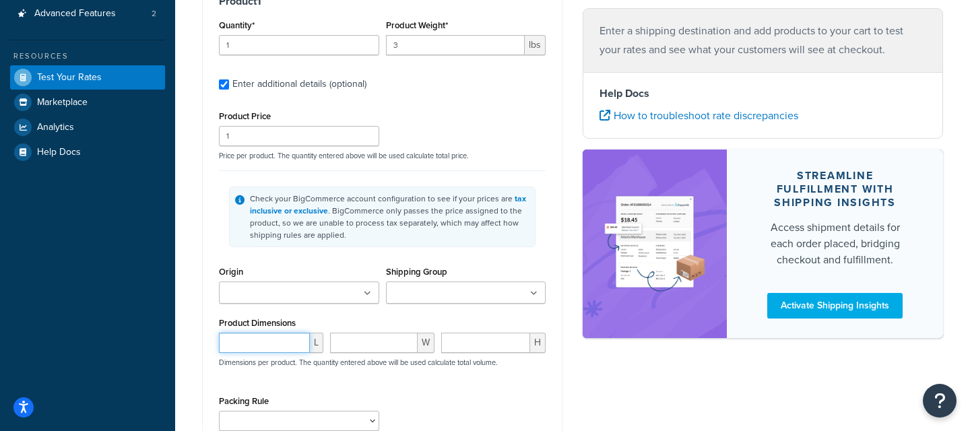
click at [251, 344] on input "number" at bounding box center [264, 343] width 91 height 20
type input "11"
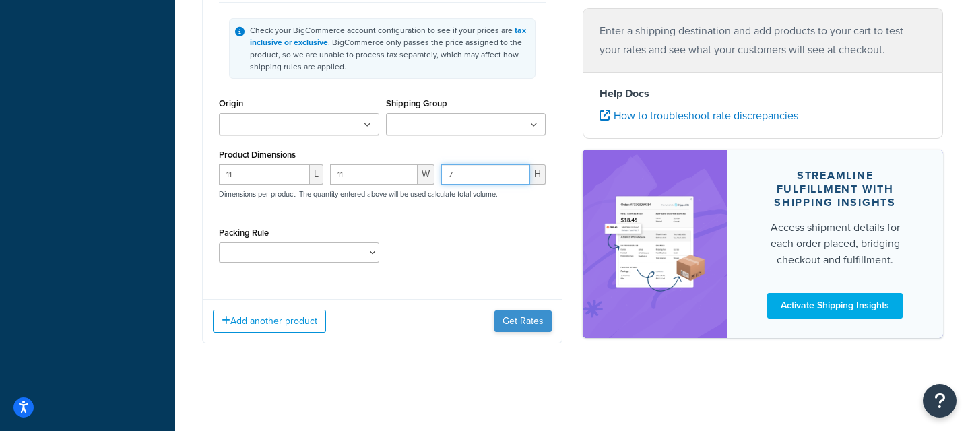
type input "7"
click at [534, 315] on button "Get Rates" at bounding box center [522, 322] width 57 height 22
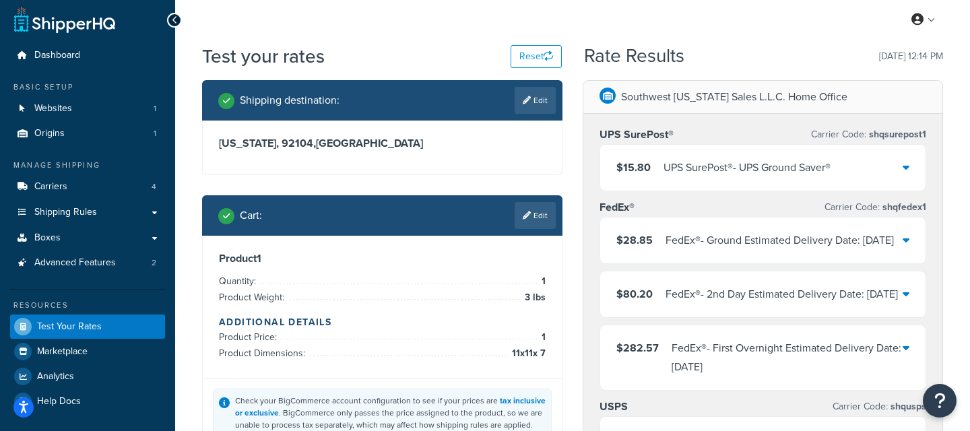
scroll to position [0, 0]
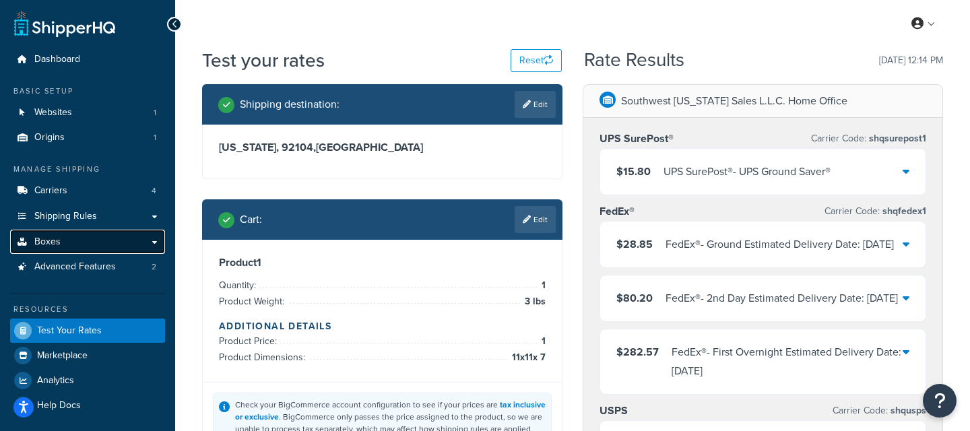
click at [94, 231] on link "Boxes" at bounding box center [87, 242] width 155 height 25
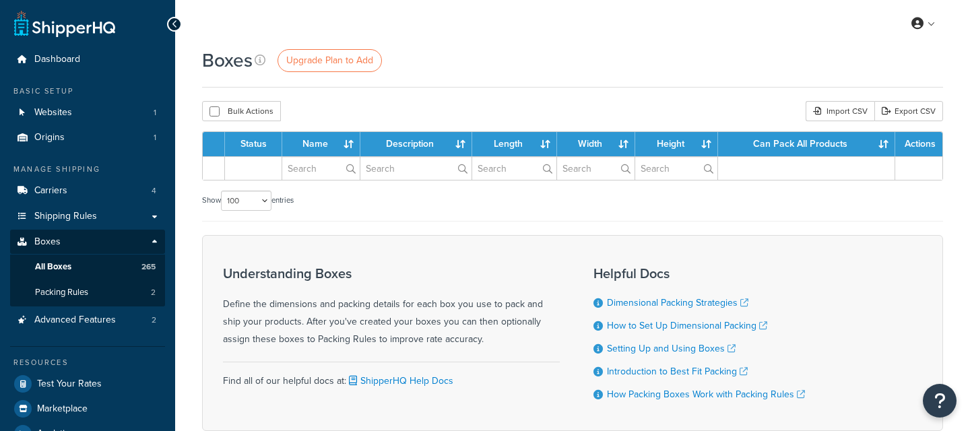
select select "100"
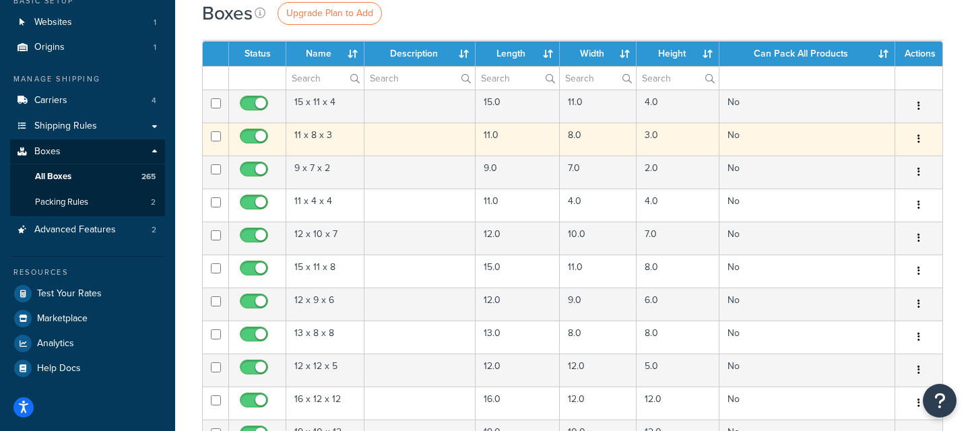
scroll to position [96, 0]
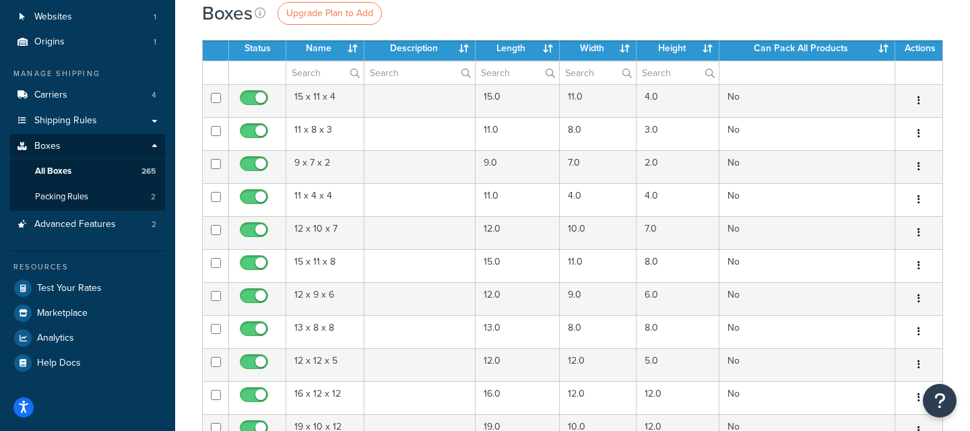
click at [318, 54] on th "Name" at bounding box center [325, 48] width 78 height 24
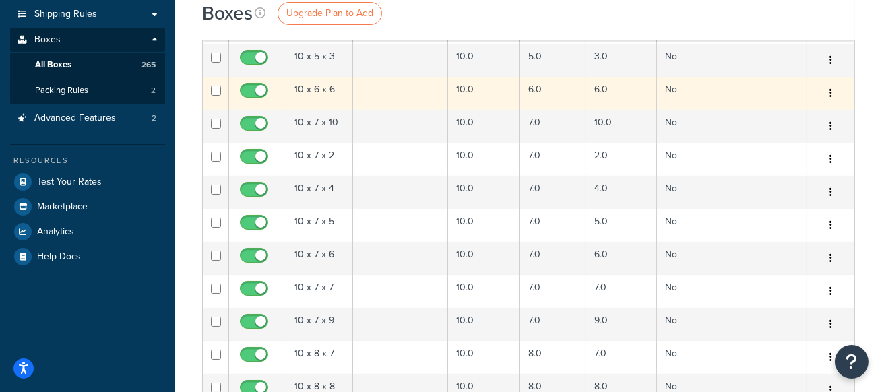
scroll to position [202, 0]
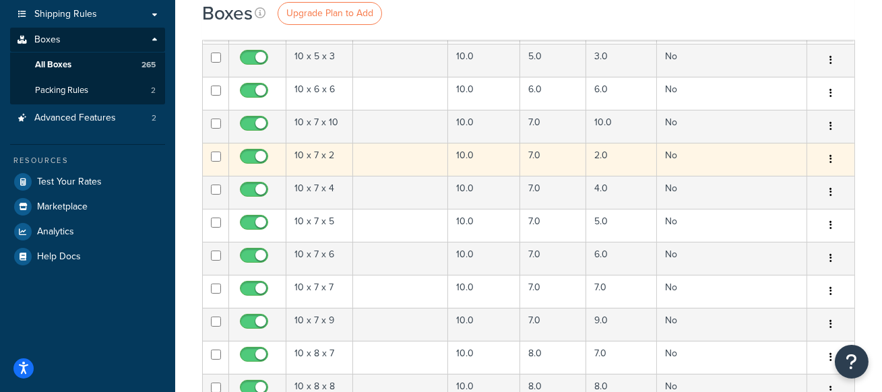
click at [213, 158] on input "checkbox" at bounding box center [216, 157] width 10 height 10
checkbox input "true"
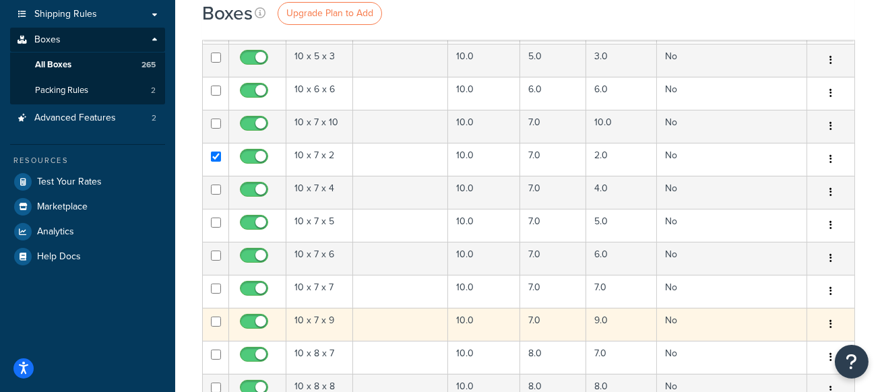
click at [216, 320] on input "checkbox" at bounding box center [216, 322] width 10 height 10
checkbox input "true"
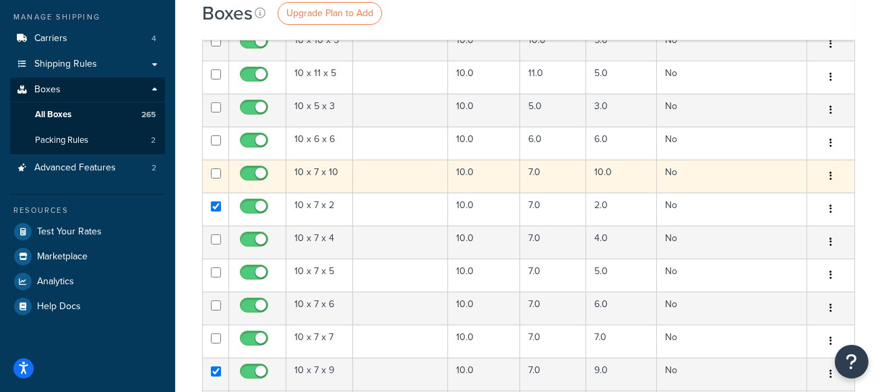
scroll to position [151, 0]
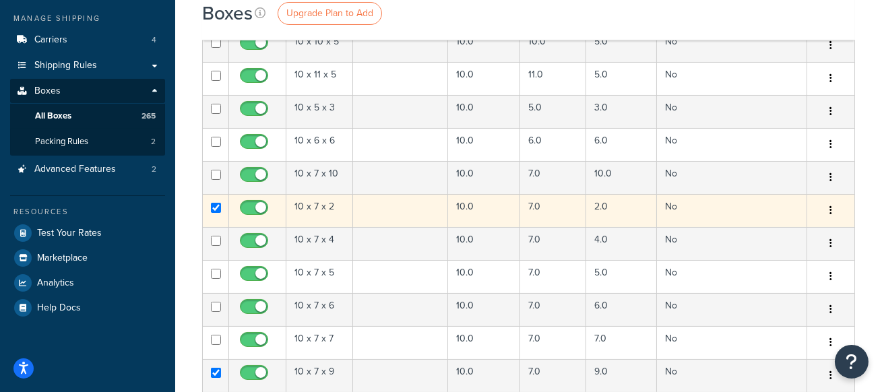
click at [218, 205] on input "checkbox" at bounding box center [216, 208] width 10 height 10
checkbox input "false"
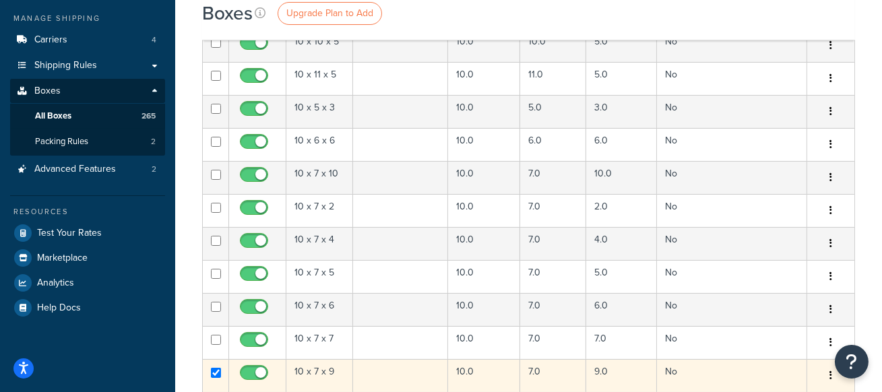
click at [214, 375] on input "checkbox" at bounding box center [216, 373] width 10 height 10
checkbox input "false"
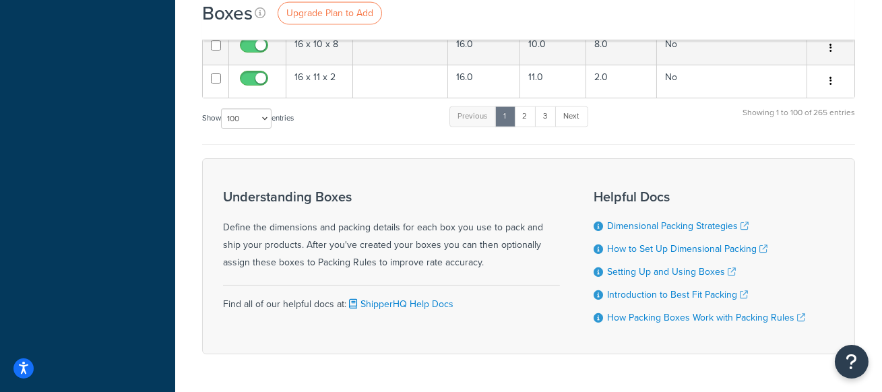
scroll to position [3369, 0]
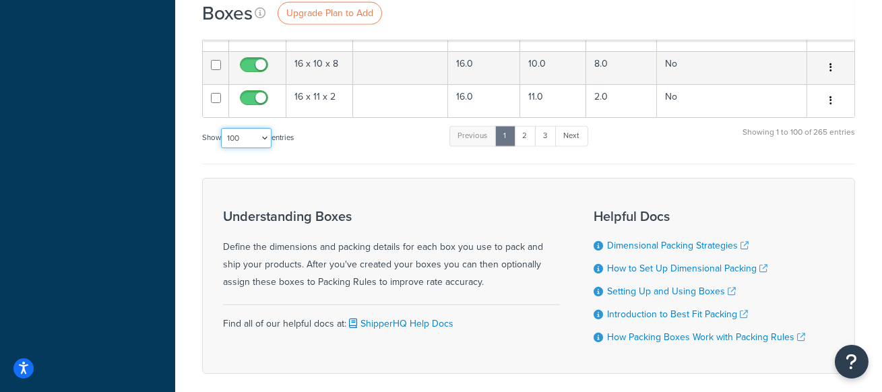
click at [252, 128] on select "10 15 25 50 100 1000" at bounding box center [246, 138] width 51 height 20
select select "1000"
click at [222, 128] on select "10 15 25 50 100 1000" at bounding box center [246, 138] width 51 height 20
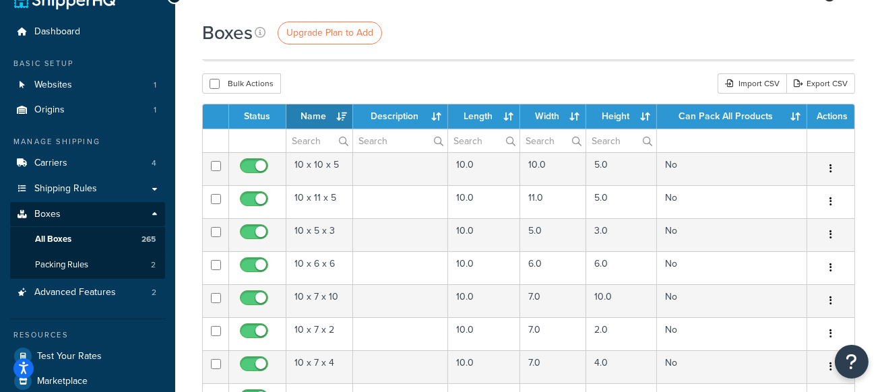
scroll to position [0, 0]
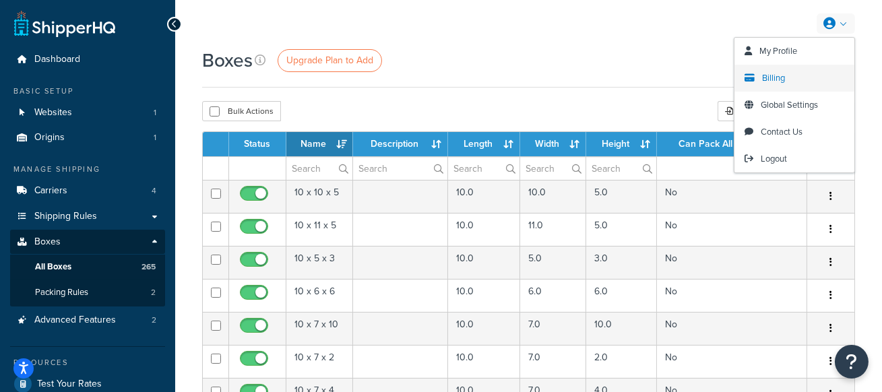
click at [787, 79] on link "Billing" at bounding box center [794, 78] width 120 height 27
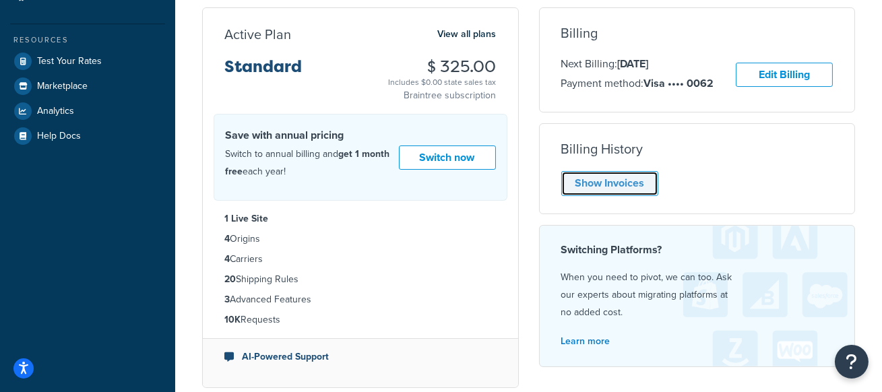
scroll to position [273, 0]
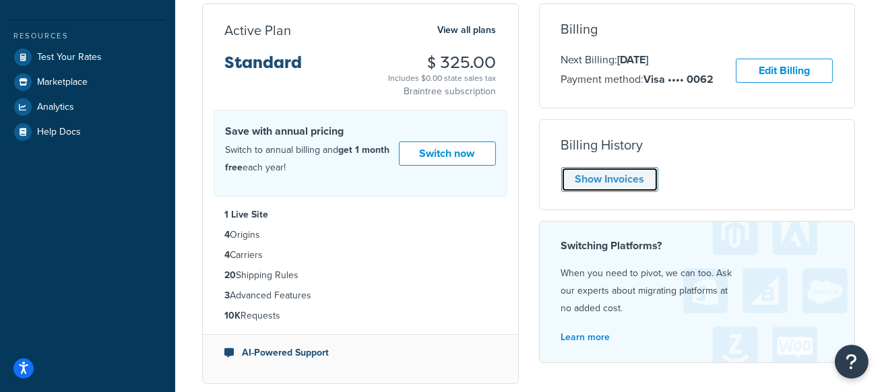
click at [648, 194] on div "Billing History Show Invoices" at bounding box center [697, 164] width 317 height 91
click at [645, 183] on link "Show Invoices" at bounding box center [609, 179] width 97 height 25
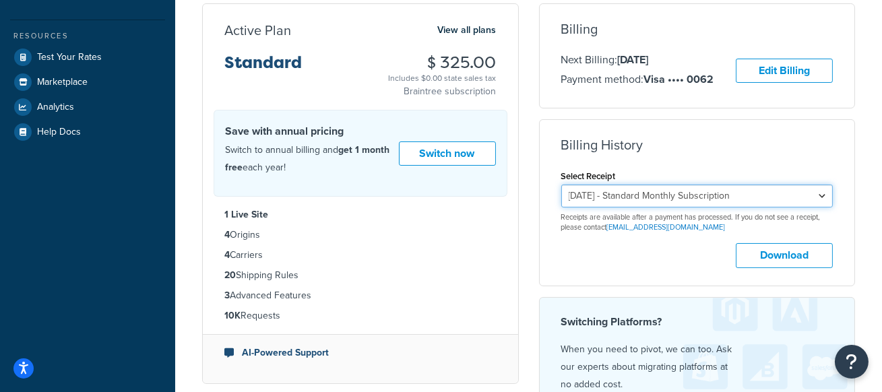
click at [654, 194] on select "August 21, 2025 - Standard Monthly Subscription July 24, 2025 - Standard Monthl…" at bounding box center [697, 196] width 272 height 23
click at [627, 198] on select "August 21, 2025 - Standard Monthly Subscription July 24, 2025 - Standard Monthl…" at bounding box center [697, 196] width 272 height 23
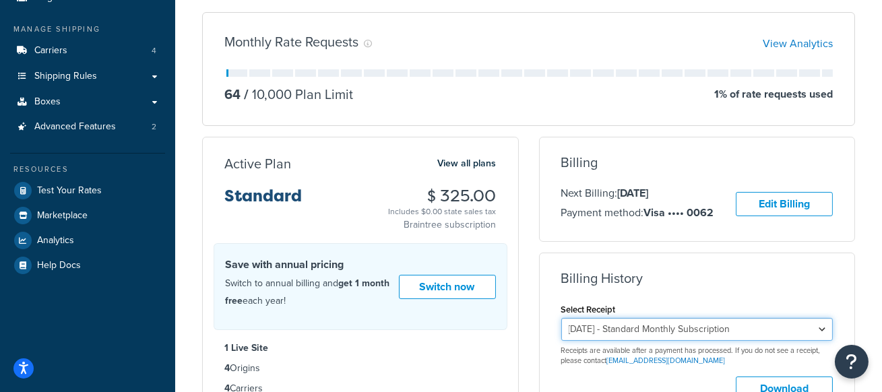
scroll to position [0, 0]
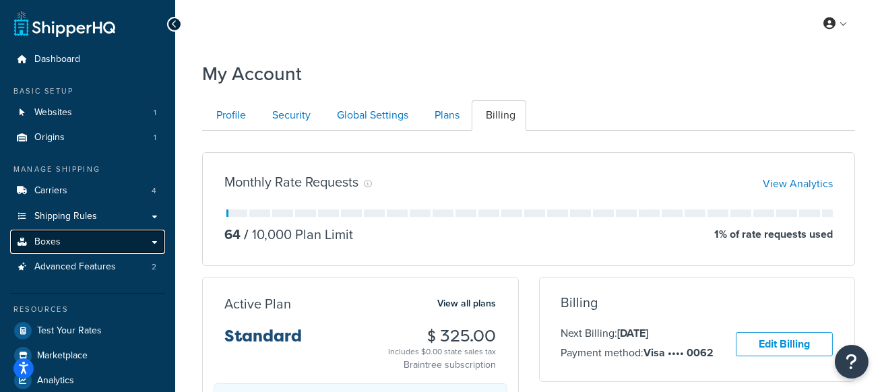
drag, startPoint x: 75, startPoint y: 247, endPoint x: 92, endPoint y: 242, distance: 17.5
click at [75, 247] on link "Boxes" at bounding box center [87, 242] width 155 height 25
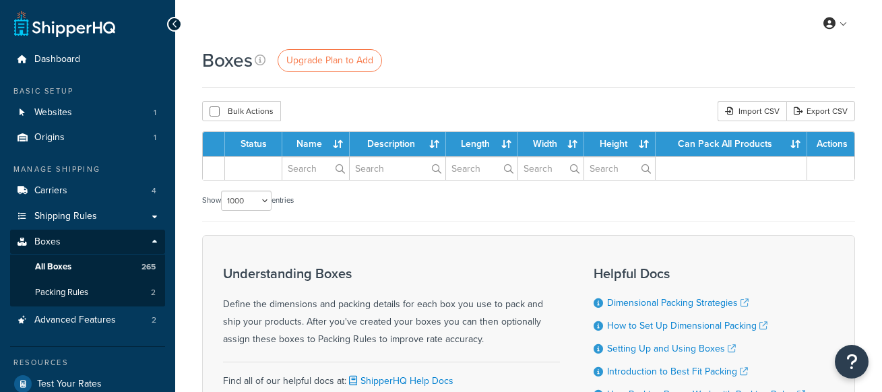
select select "1000"
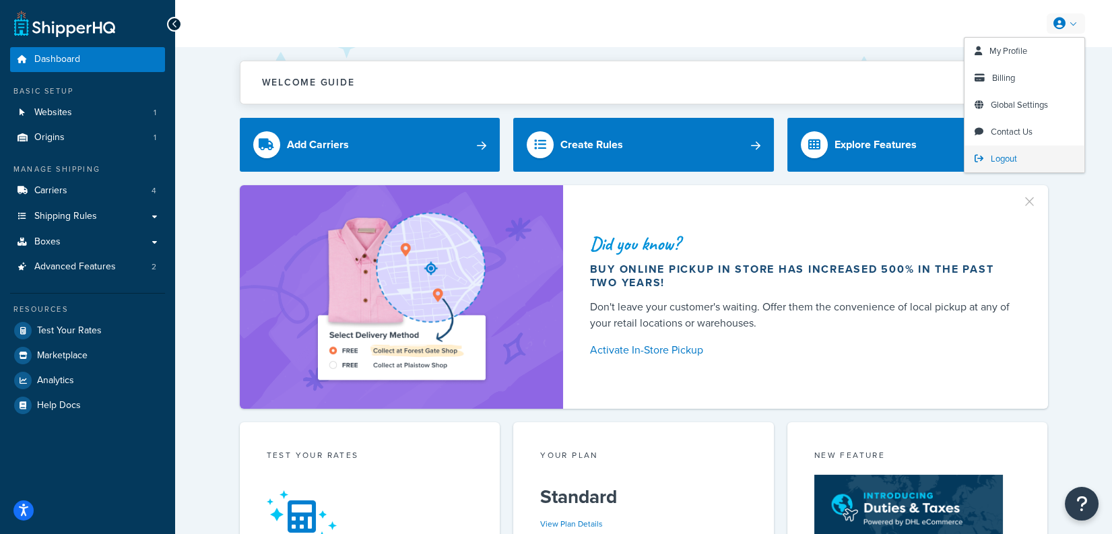
click at [1040, 150] on link "Logout" at bounding box center [1025, 158] width 120 height 27
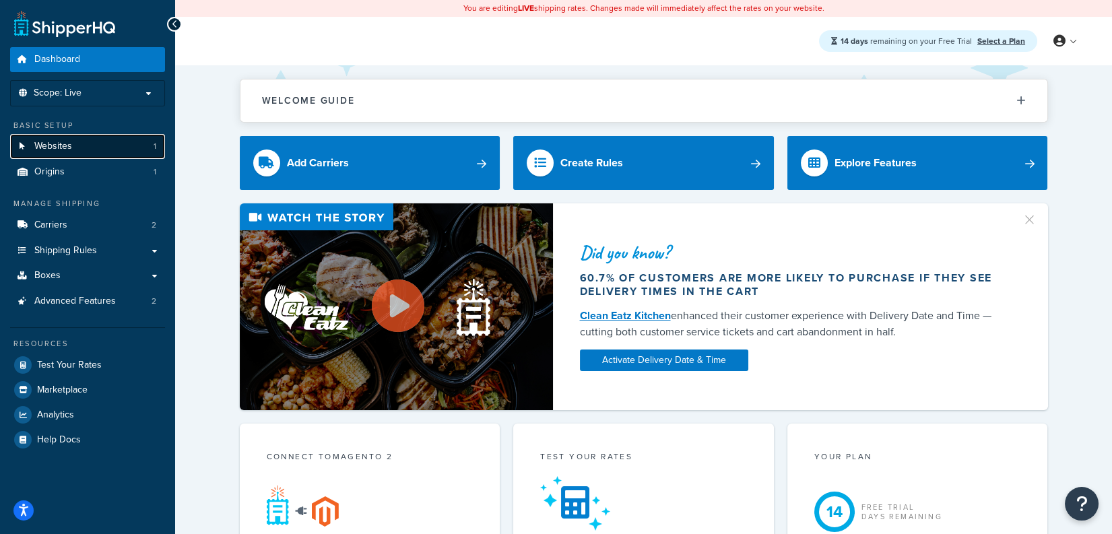
click at [114, 148] on link "Websites 1" at bounding box center [87, 146] width 155 height 25
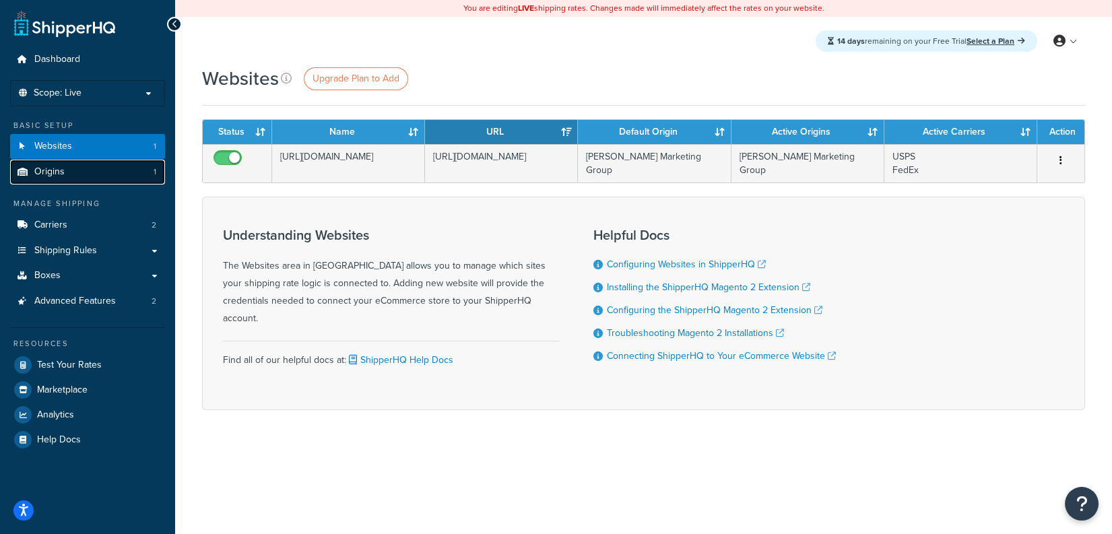
click at [107, 176] on link "Origins 1" at bounding box center [87, 172] width 155 height 25
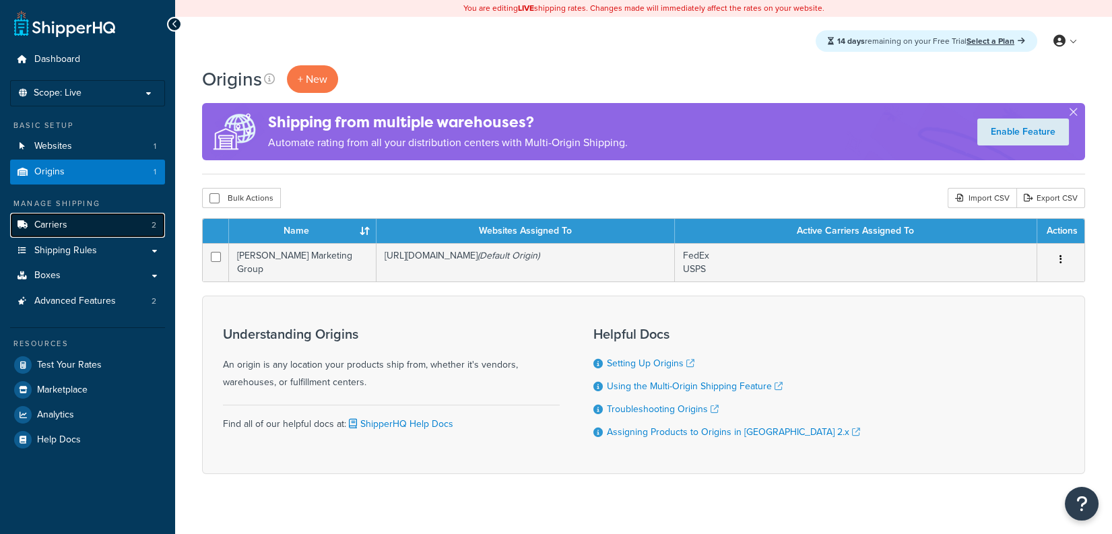
click at [99, 228] on link "Carriers 2" at bounding box center [87, 225] width 155 height 25
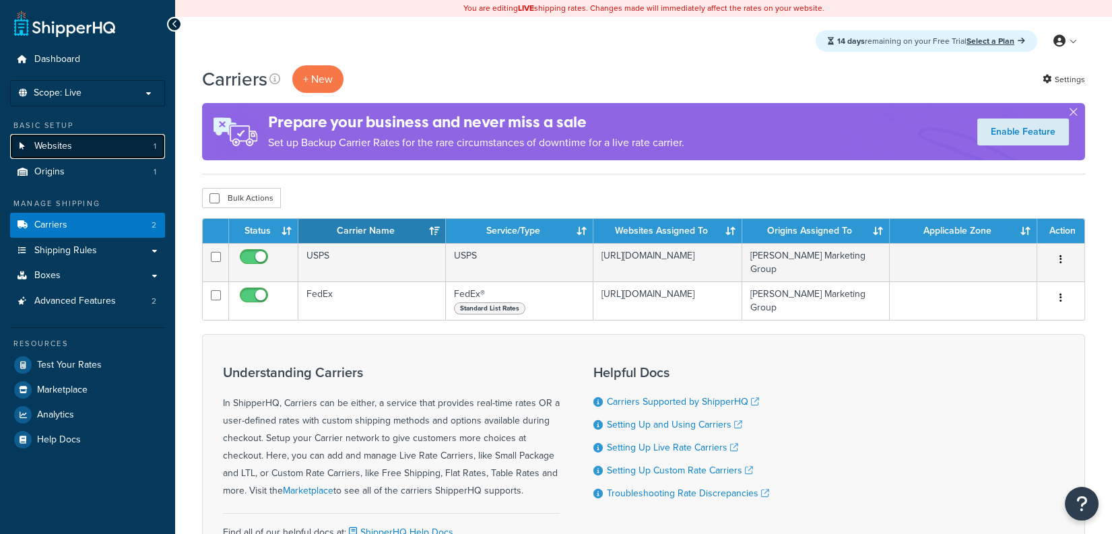
click at [109, 146] on link "Websites 1" at bounding box center [87, 146] width 155 height 25
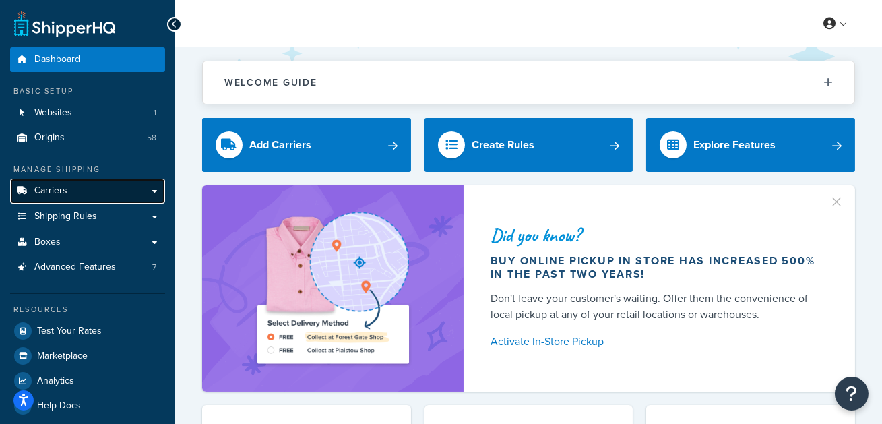
click at [111, 187] on link "Carriers" at bounding box center [87, 190] width 155 height 25
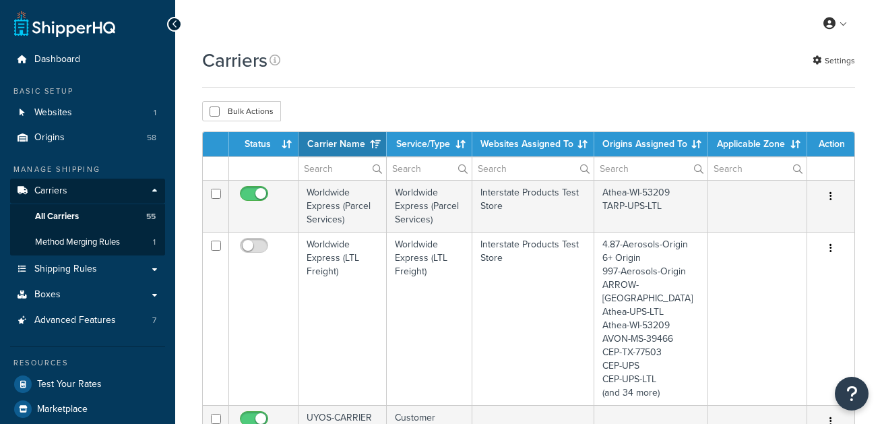
select select "15"
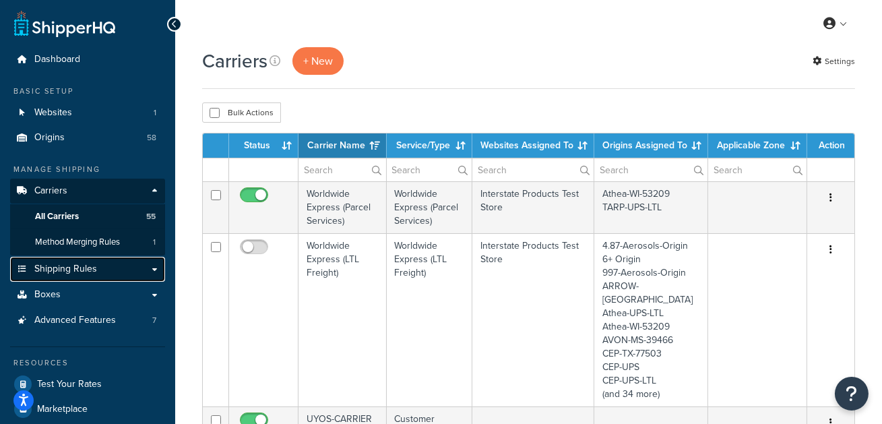
click at [94, 269] on span "Shipping Rules" at bounding box center [65, 268] width 63 height 11
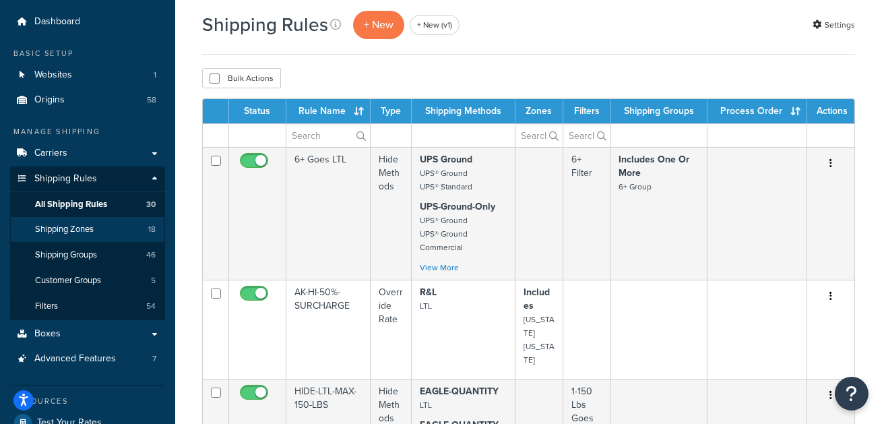
scroll to position [46, 0]
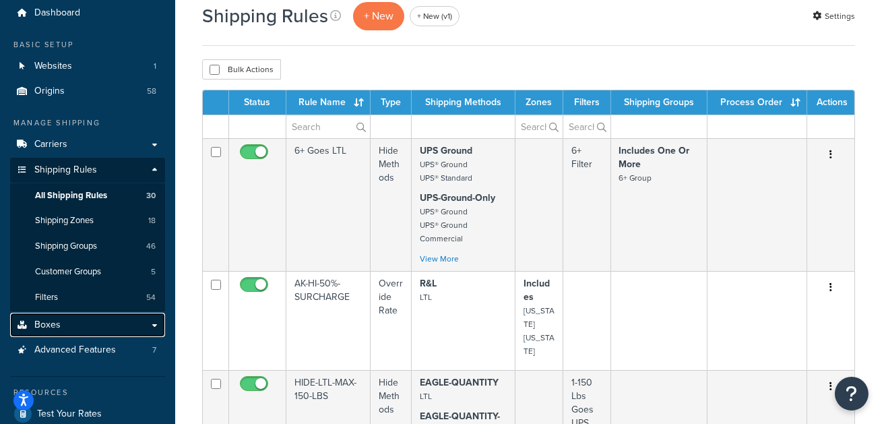
click at [98, 320] on link "Boxes" at bounding box center [87, 325] width 155 height 25
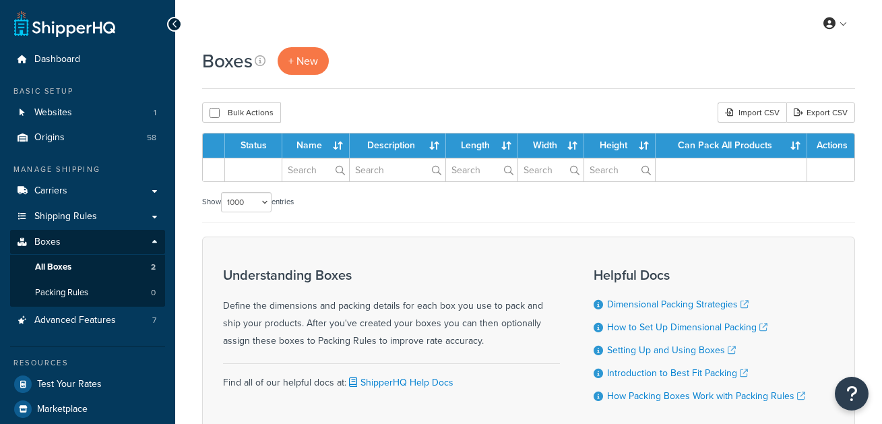
select select "1000"
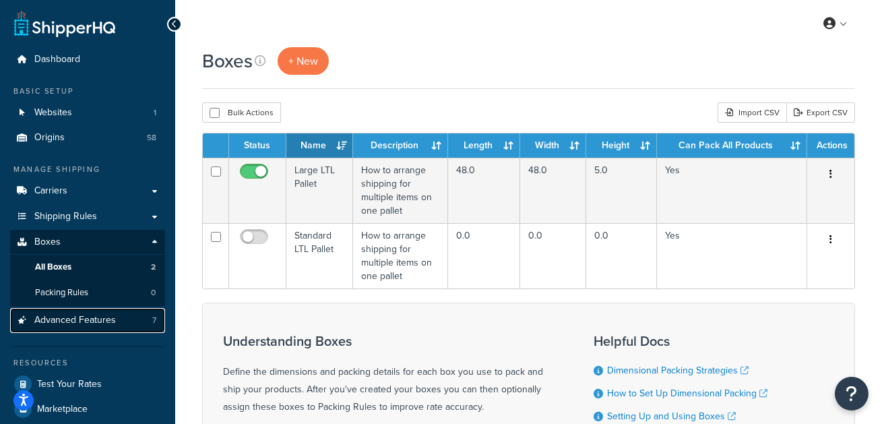
drag, startPoint x: 103, startPoint y: 324, endPoint x: 152, endPoint y: 314, distance: 50.2
click at [102, 324] on span "Advanced Features" at bounding box center [75, 320] width 82 height 11
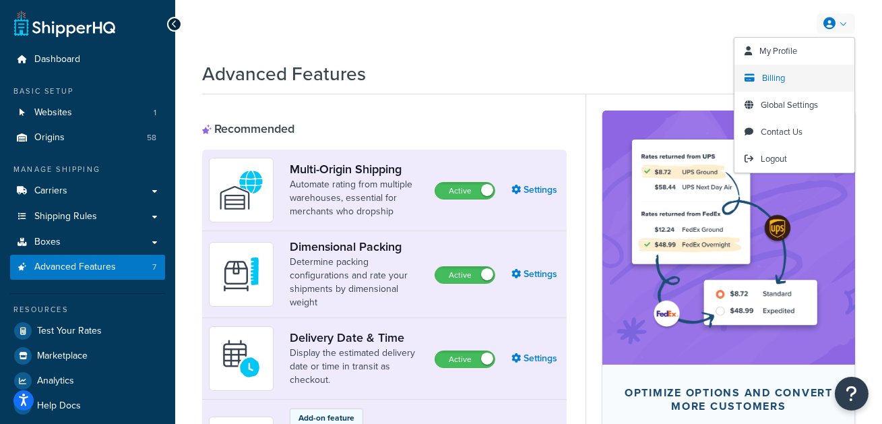
click at [778, 73] on span "Billing" at bounding box center [773, 77] width 23 height 13
